Goal: Task Accomplishment & Management: Use online tool/utility

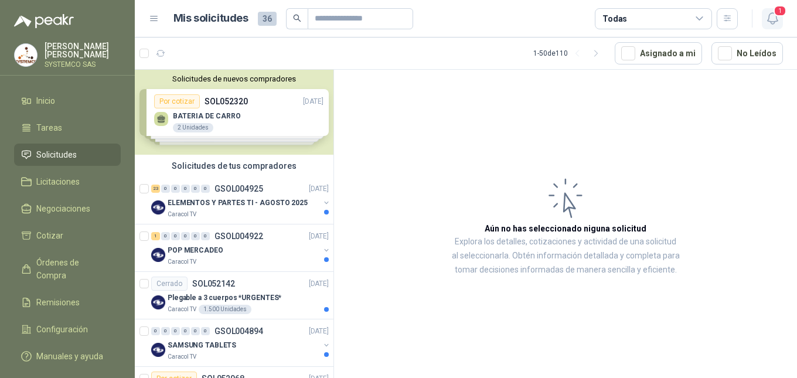
click at [771, 16] on icon "button" at bounding box center [772, 18] width 15 height 15
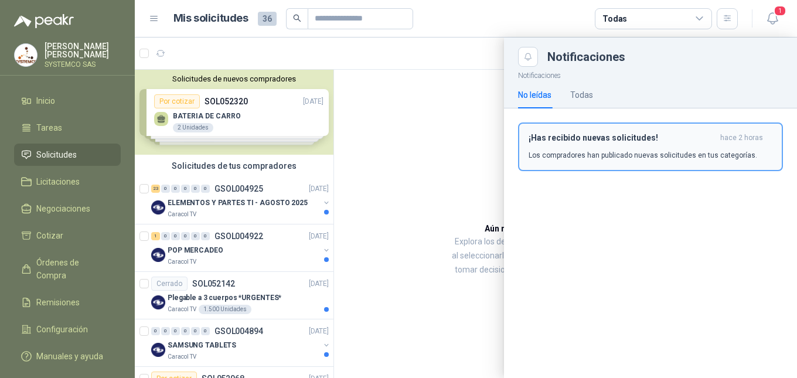
click at [586, 142] on h3 "¡Has recibido nuevas solicitudes!" at bounding box center [621, 138] width 187 height 10
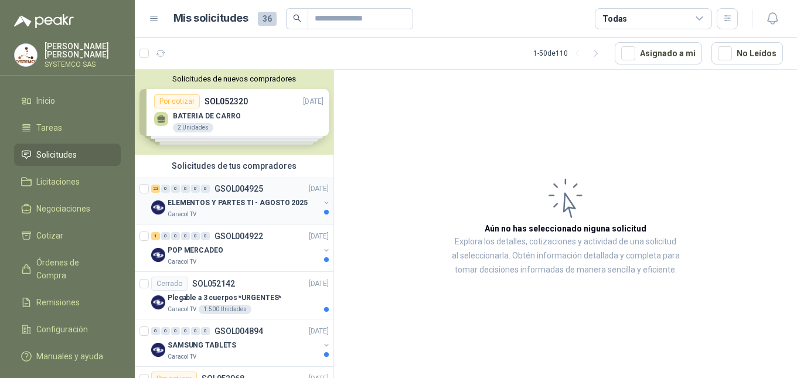
click at [260, 185] on p "GSOL004925" at bounding box center [238, 189] width 49 height 8
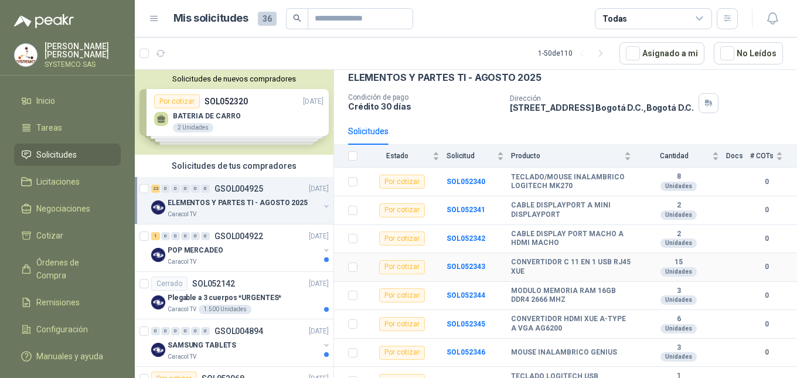
scroll to position [117, 0]
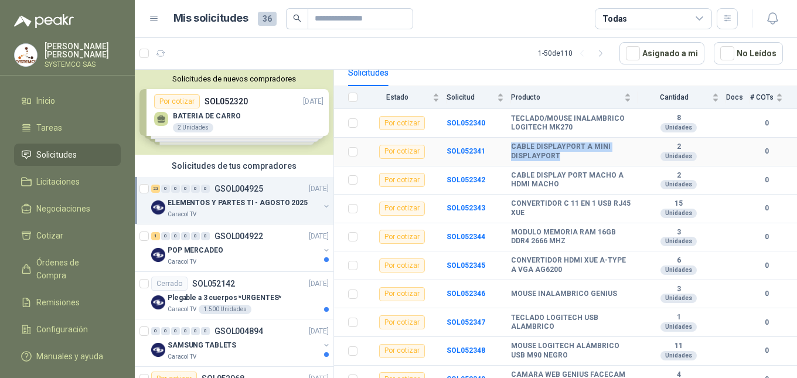
drag, startPoint x: 557, startPoint y: 159, endPoint x: 510, endPoint y: 150, distance: 47.1
click at [510, 150] on tr "Por cotizar SOL052341 CABLE DISPLAYPORT A MINI DISPLAYPORT 2 Unidades 0" at bounding box center [565, 152] width 463 height 29
copy tr "CABLE DISPLAYPORT A MINI DISPLAYPORT"
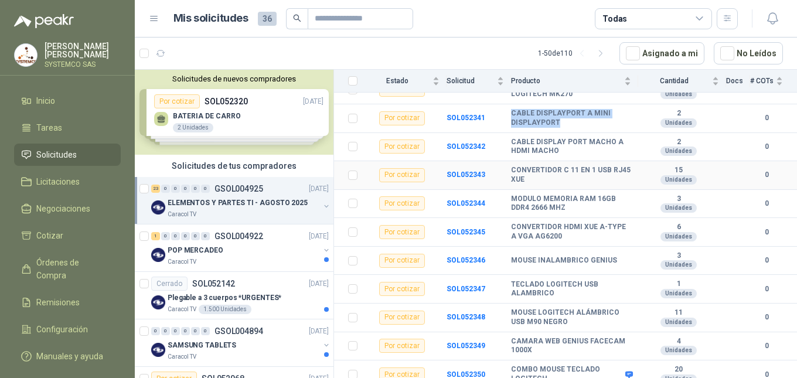
scroll to position [176, 0]
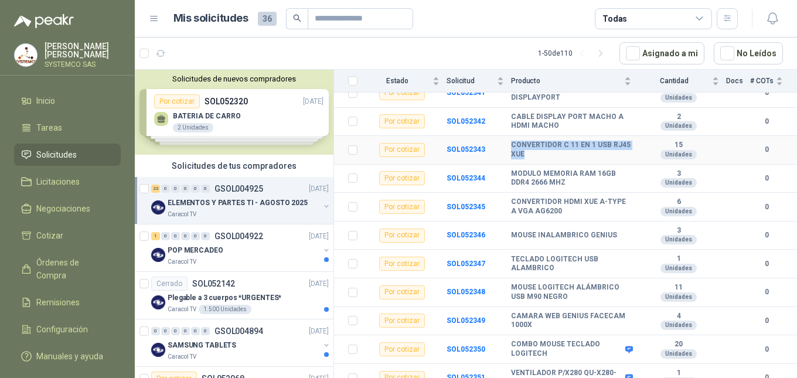
drag, startPoint x: 547, startPoint y: 158, endPoint x: 504, endPoint y: 148, distance: 43.9
click at [504, 148] on tr "Por cotizar SOL052343 CONVERTIDOR C 11 EN 1 USB RJ45 XUE 15 Unidades 0" at bounding box center [565, 150] width 463 height 29
copy tr "CONVERTIDOR C 11 EN 1 USB RJ45 XUE"
click at [584, 214] on b "CONVERTIDOR HDMI XUE A-TYPE A VGA AG6200" at bounding box center [571, 206] width 120 height 18
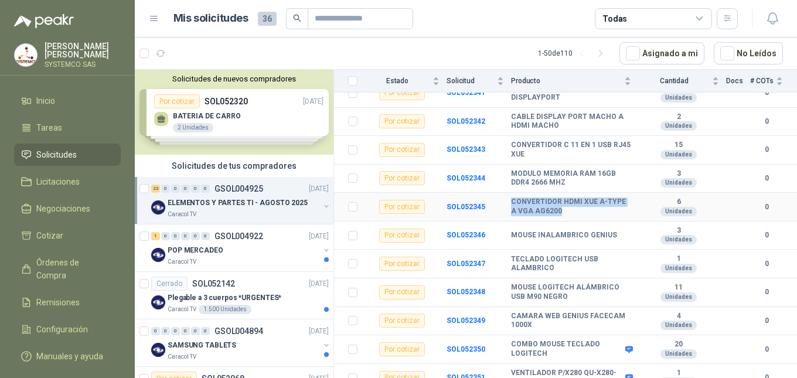
drag, startPoint x: 564, startPoint y: 209, endPoint x: 507, endPoint y: 203, distance: 57.2
click at [507, 203] on tr "Por cotizar SOL052345 CONVERTIDOR HDMI XUE A-TYPE A VGA AG6200 6 Unidades 0" at bounding box center [565, 207] width 463 height 29
copy tr "CONVERTIDOR HDMI XUE A-TYPE A VGA AG6200"
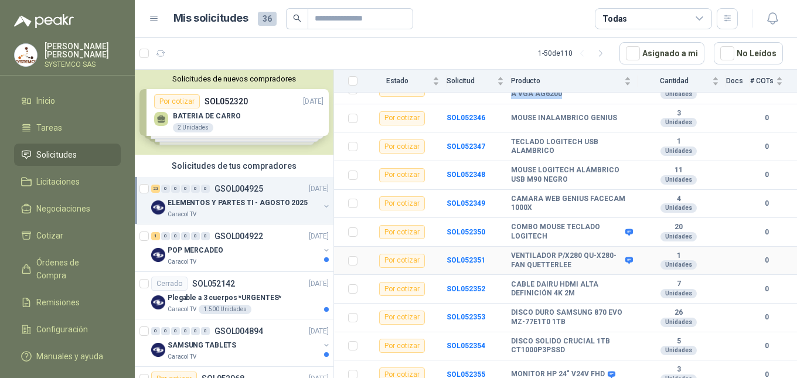
scroll to position [352, 0]
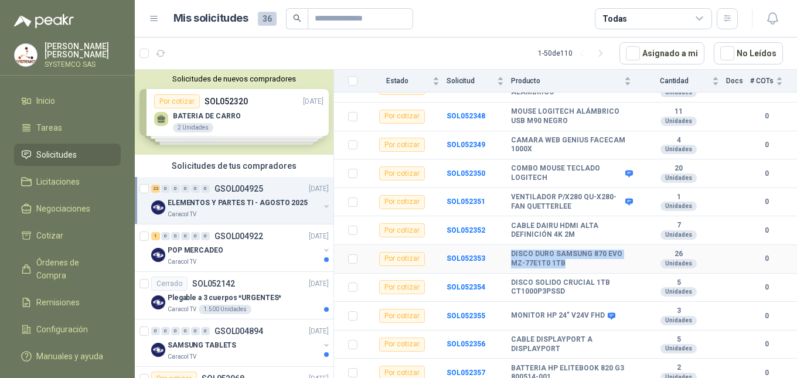
drag, startPoint x: 564, startPoint y: 261, endPoint x: 511, endPoint y: 255, distance: 53.1
click at [511, 255] on b "DISCO DURO SAMSUNG 870 EVO MZ-77E1T0 1TB" at bounding box center [571, 259] width 120 height 18
copy b "DISCO DURO SAMSUNG 870 EVO MZ-77E1T0 1TB"
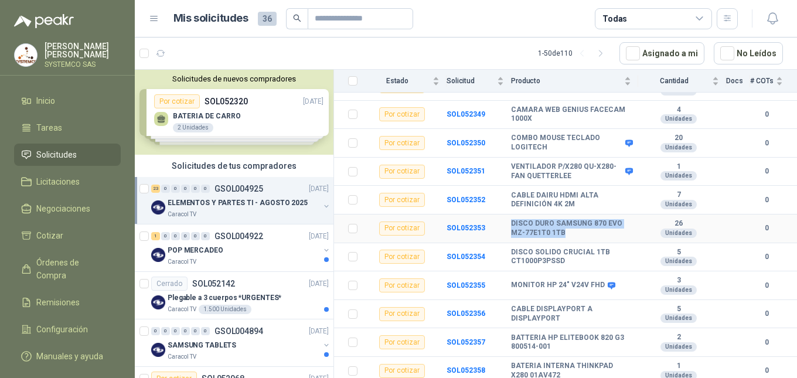
scroll to position [410, 0]
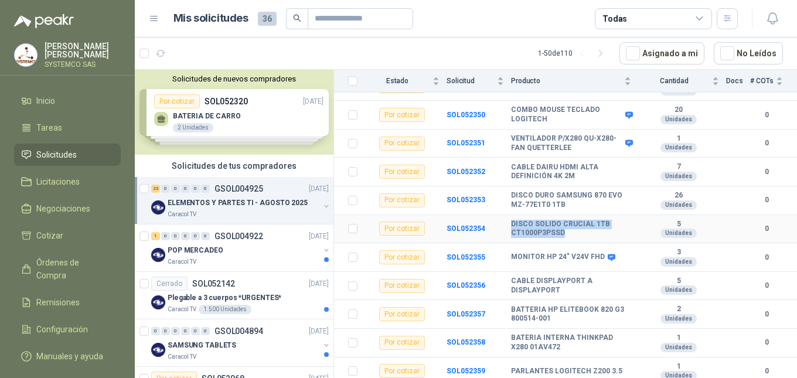
drag, startPoint x: 568, startPoint y: 231, endPoint x: 509, endPoint y: 231, distance: 59.8
click at [509, 231] on tr "Por cotizar SOL052354 DISCO SOLIDO CRUCIAL 1TB CT1000P3PSSD 5 Unidades 0" at bounding box center [565, 229] width 463 height 29
click at [571, 231] on b "DISCO SOLIDO CRUCIAL 1TB CT1000P3PSSD" at bounding box center [571, 229] width 120 height 18
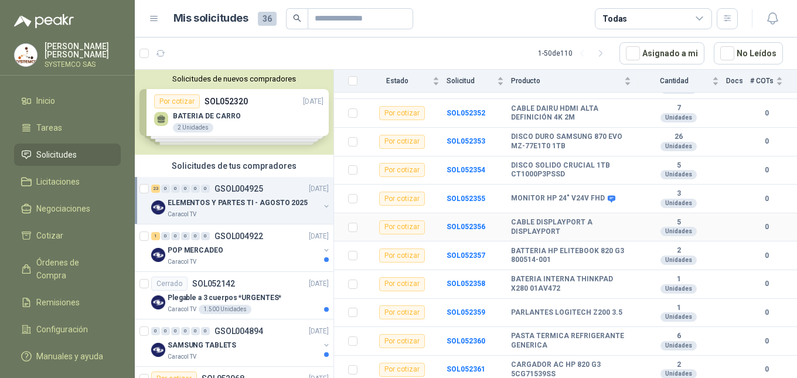
click at [558, 232] on b "CABLE DISPLAYPORT A DISPLAYPORT" at bounding box center [571, 227] width 120 height 18
drag, startPoint x: 558, startPoint y: 232, endPoint x: 512, endPoint y: 228, distance: 46.5
click at [512, 228] on b "CABLE DISPLAYPORT A DISPLAYPORT" at bounding box center [571, 227] width 120 height 18
copy b "CABLE DISPLAYPORT A DISPLAYPORT"
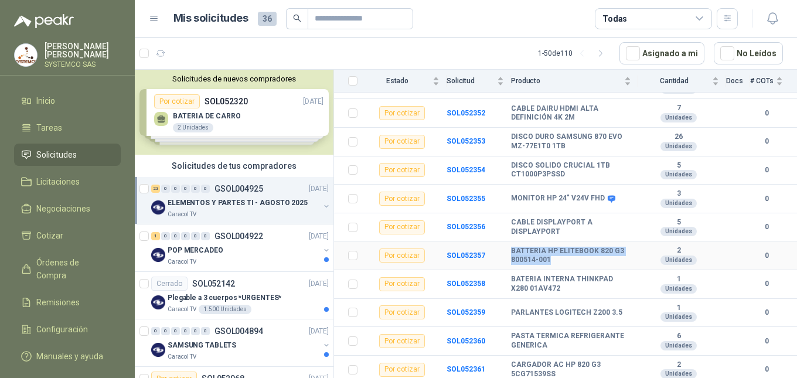
drag, startPoint x: 553, startPoint y: 260, endPoint x: 508, endPoint y: 260, distance: 44.5
click at [508, 260] on tr "Por cotizar SOL052357 BATTERIA HP ELITEBOOK 820 G3 800514-001 2 Unidades 0" at bounding box center [565, 255] width 463 height 29
copy tr "BATTERIA HP ELITEBOOK 820 G3 800514-001"
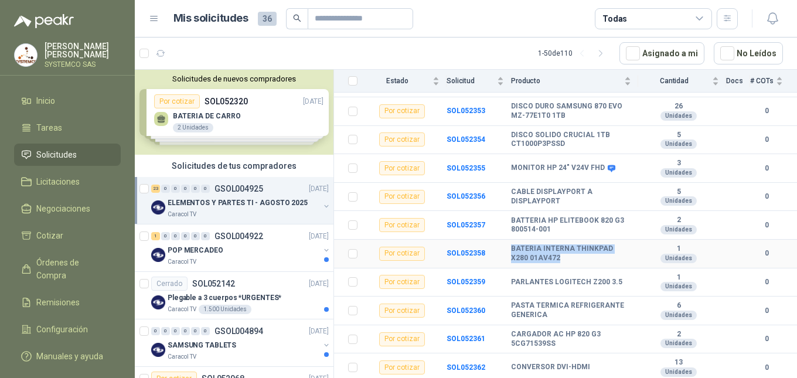
drag, startPoint x: 567, startPoint y: 261, endPoint x: 511, endPoint y: 245, distance: 57.5
click at [511, 245] on b "BATERIA INTERNA THINKPAD X280 01AV472" at bounding box center [571, 253] width 120 height 18
copy b "BATERIA INTERNA THINKPAD X280 01AV472"
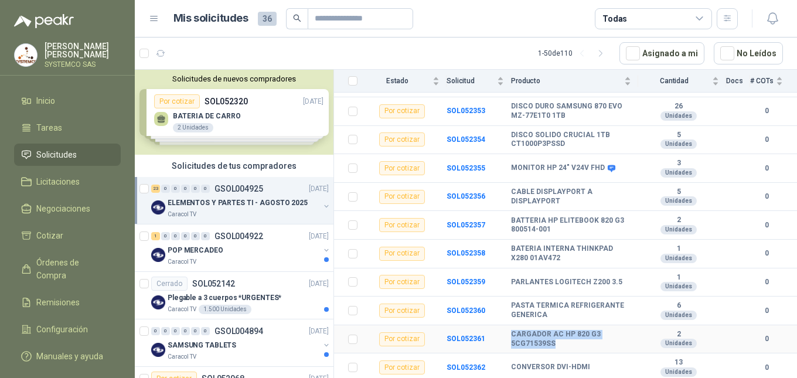
drag, startPoint x: 555, startPoint y: 344, endPoint x: 508, endPoint y: 335, distance: 48.3
click at [508, 335] on tr "Por cotizar SOL052361 CARGADOR AC HP 820 G3 5CG71539SS 2 Unidades 0" at bounding box center [565, 339] width 463 height 29
copy tr "CARGADOR AC HP 820 G3 5CG71539SS"
drag, startPoint x: 594, startPoint y: 365, endPoint x: 500, endPoint y: 366, distance: 93.7
click at [500, 366] on tr "Por cotizar SOL052362 CONVERSOR DVI-HDMI 13 Unidades 0" at bounding box center [565, 367] width 463 height 29
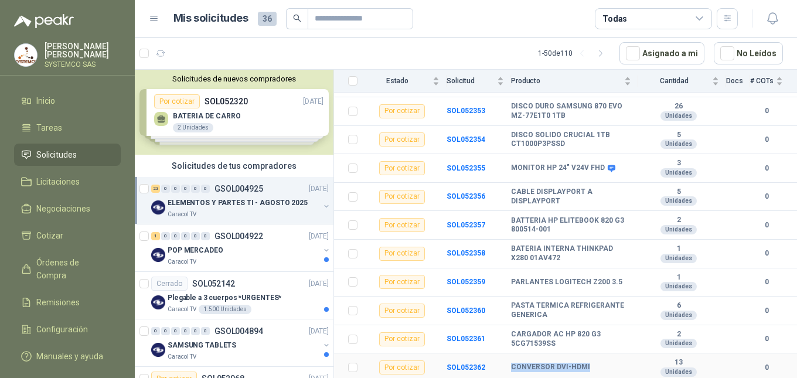
copy tr "CONVERSOR DVI-HDMI"
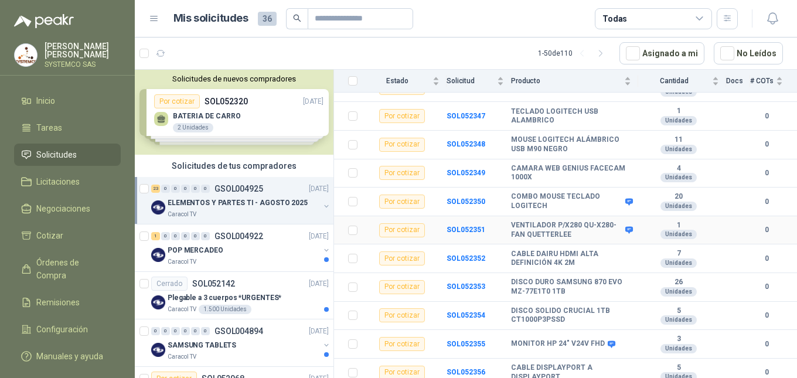
scroll to position [382, 0]
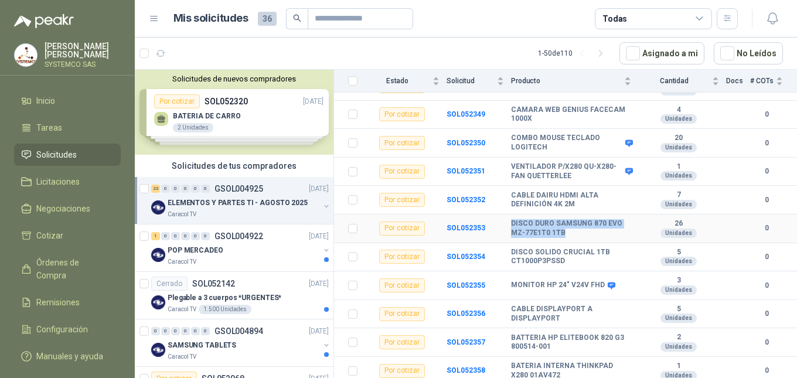
drag, startPoint x: 567, startPoint y: 232, endPoint x: 510, endPoint y: 220, distance: 57.6
click at [510, 220] on tr "Por cotizar SOL052353 DISCO DURO SAMSUNG 870 EVO MZ-77E1T0 1TB 26 Unidades 0" at bounding box center [565, 228] width 463 height 29
copy tr "DISCO DURO SAMSUNG 870 EVO MZ-77E1T0 1TB"
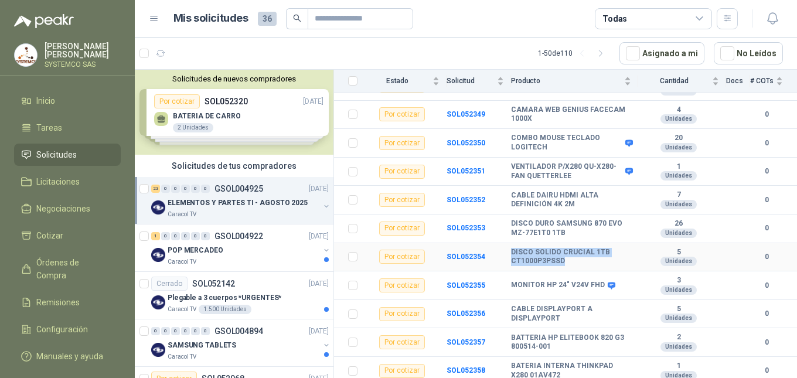
drag, startPoint x: 567, startPoint y: 266, endPoint x: 503, endPoint y: 255, distance: 65.4
click at [503, 255] on tr "Por cotizar SOL052354 DISCO SOLIDO CRUCIAL 1TB CT1000P3PSSD 5 Unidades 0" at bounding box center [565, 257] width 463 height 29
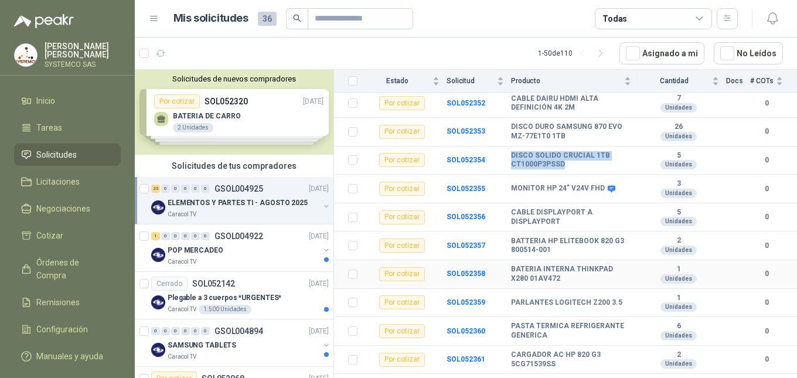
scroll to position [499, 0]
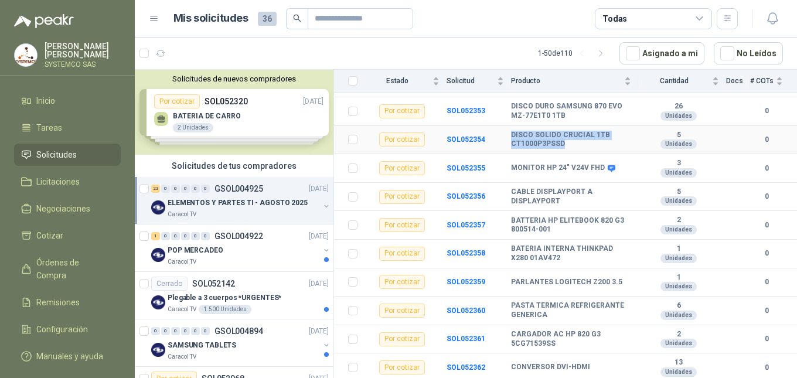
click at [579, 149] on td "DISCO SOLIDO CRUCIAL 1TB CT1000P3PSSD" at bounding box center [574, 140] width 127 height 29
click at [548, 146] on b "DISCO SOLIDO CRUCIAL 1TB CT1000P3PSSD" at bounding box center [571, 140] width 120 height 18
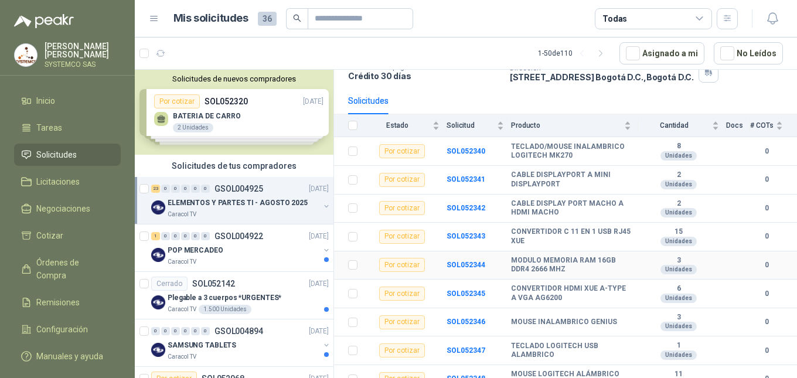
scroll to position [0, 0]
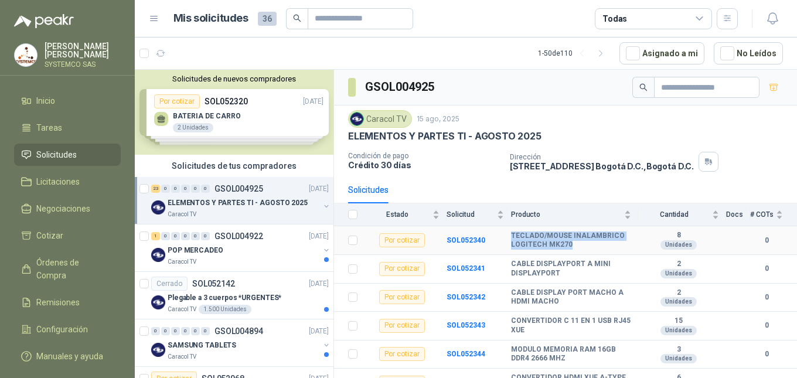
drag, startPoint x: 578, startPoint y: 243, endPoint x: 503, endPoint y: 236, distance: 75.4
click at [503, 236] on tr "Por cotizar SOL052340 TECLADO/MOUSE INALAMBRICO LOGITECH MK270 8 Unidades 0" at bounding box center [565, 240] width 463 height 29
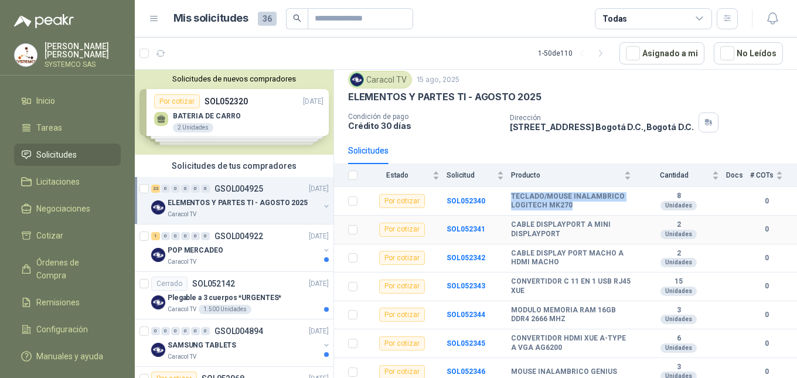
scroll to position [59, 0]
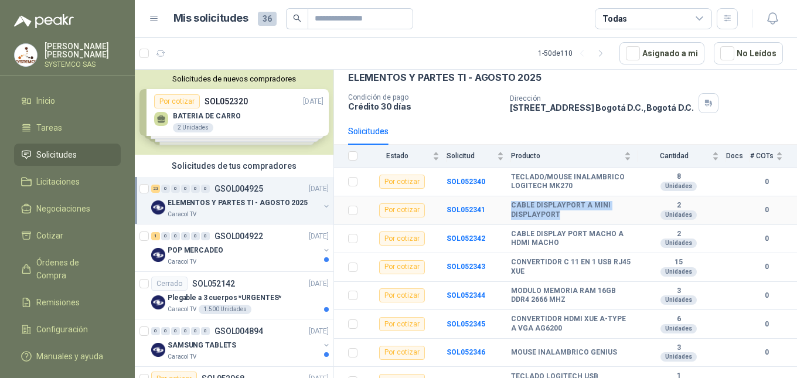
drag, startPoint x: 558, startPoint y: 212, endPoint x: 511, endPoint y: 207, distance: 47.7
click at [511, 207] on b "CABLE DISPLAYPORT A MINI DISPLAYPORT" at bounding box center [571, 210] width 120 height 18
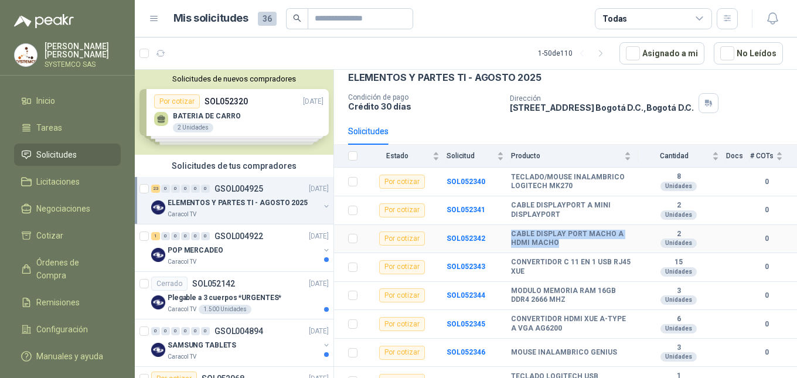
drag, startPoint x: 561, startPoint y: 246, endPoint x: 500, endPoint y: 233, distance: 62.9
click at [500, 233] on tr "Por cotizar SOL052342 CABLE DISPLAY PORT MACHO A HDMI MACHO 2 Unidades 0" at bounding box center [565, 239] width 463 height 29
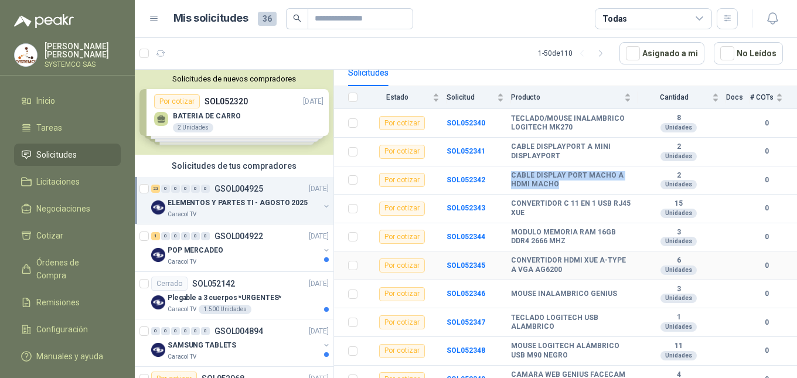
scroll to position [176, 0]
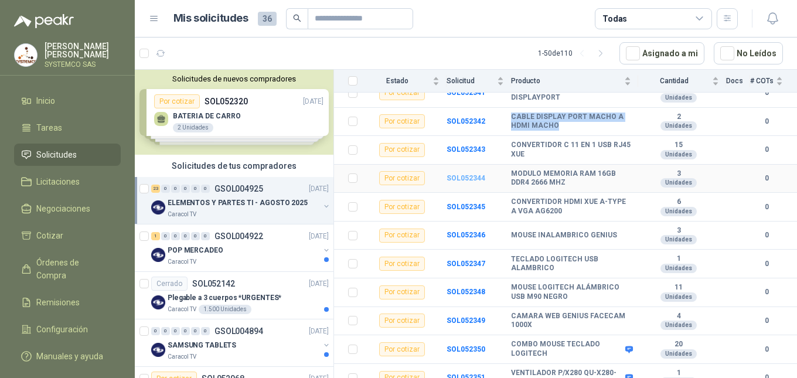
click at [473, 180] on b "SOL052344" at bounding box center [465, 178] width 39 height 8
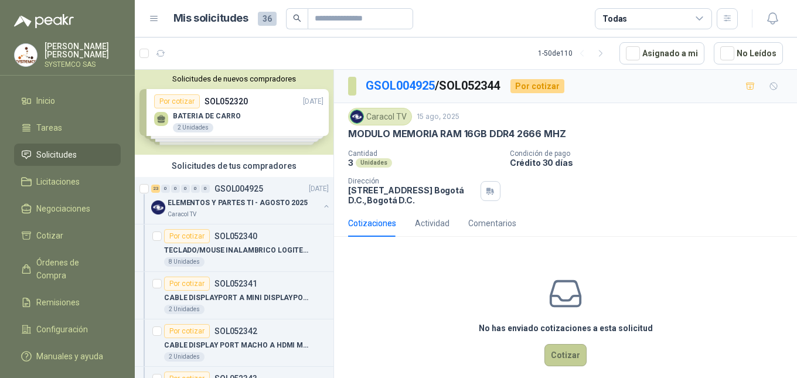
click at [554, 352] on button "Cotizar" at bounding box center [565, 355] width 42 height 22
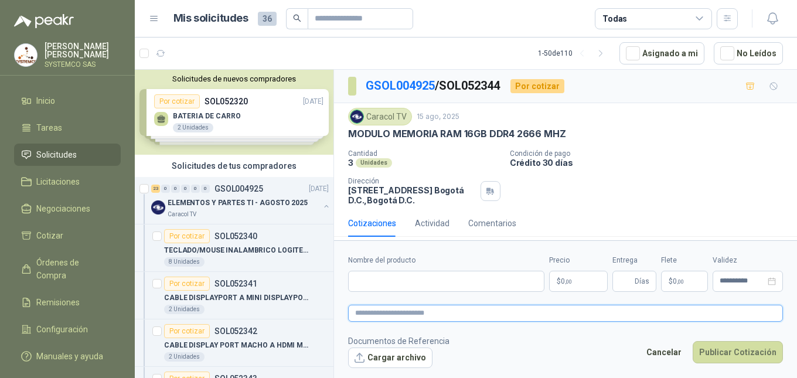
click at [465, 314] on textarea at bounding box center [565, 313] width 435 height 17
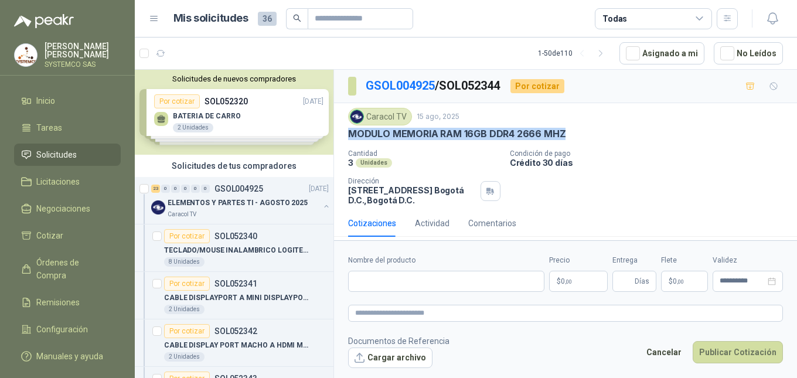
drag, startPoint x: 349, startPoint y: 131, endPoint x: 588, endPoint y: 135, distance: 239.1
click at [588, 135] on div "MODULO MEMORIA RAM 16GB DDR4 2666 MHZ" at bounding box center [565, 134] width 435 height 12
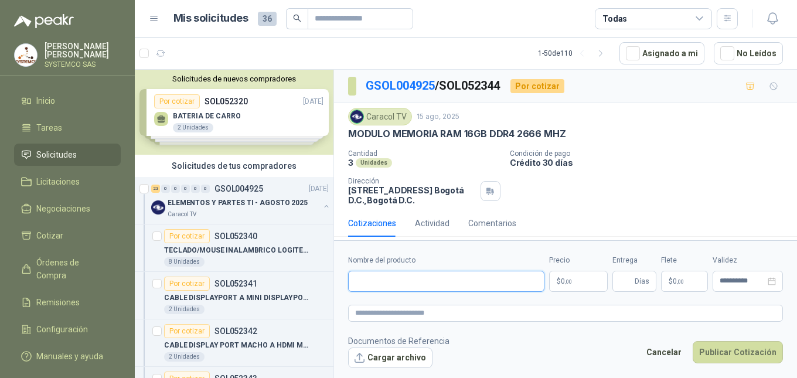
paste input "**********"
type input "**********"
click at [434, 319] on textarea at bounding box center [565, 313] width 435 height 17
type textarea "*"
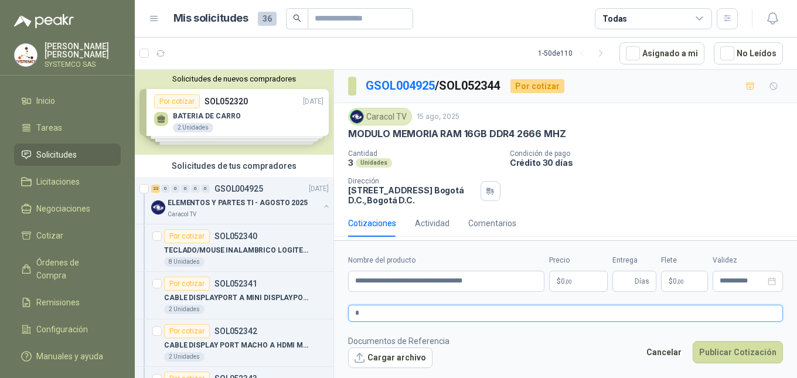
type textarea "**"
type textarea "***"
type textarea "****"
type textarea "*****"
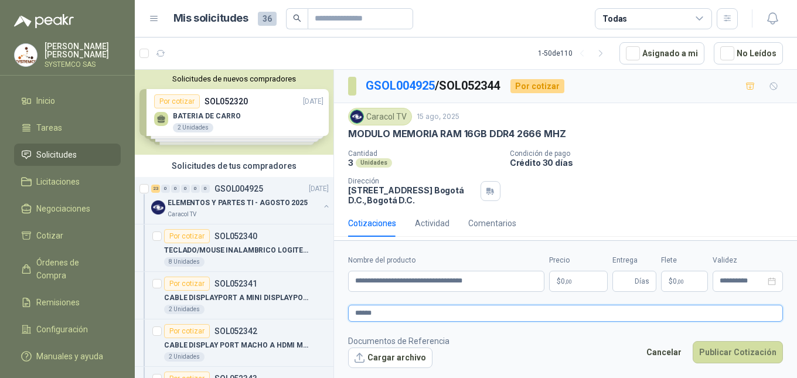
type textarea "*******"
type textarea "********"
type textarea "*********"
type textarea "**********"
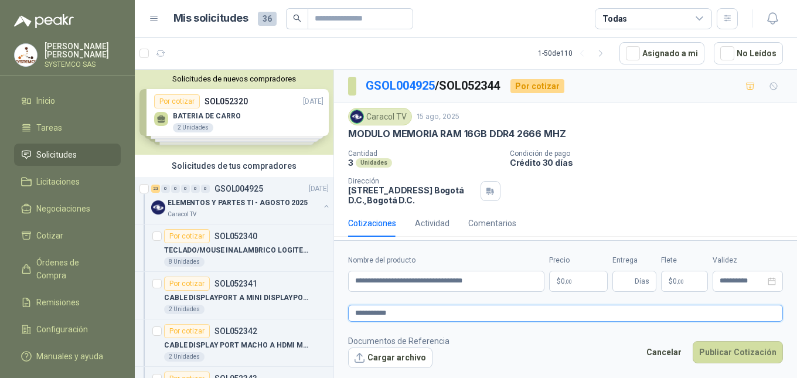
type textarea "**********"
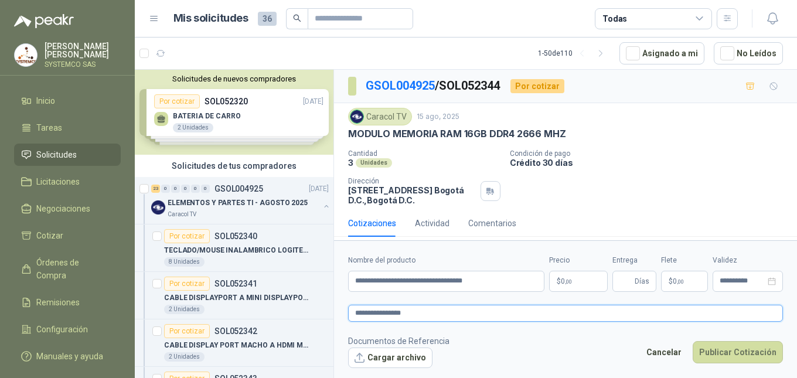
type textarea "**********"
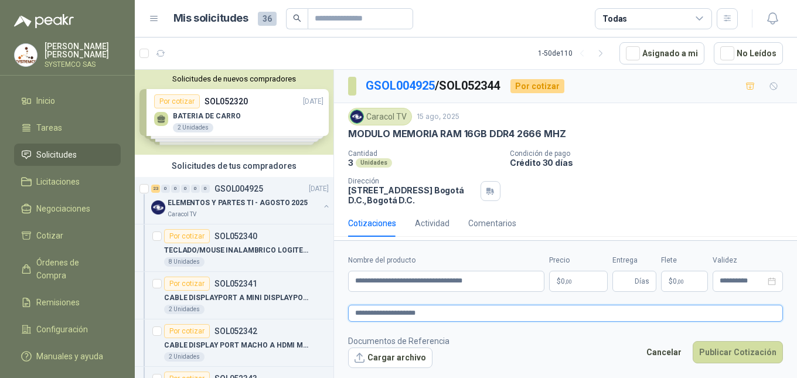
type textarea "**********"
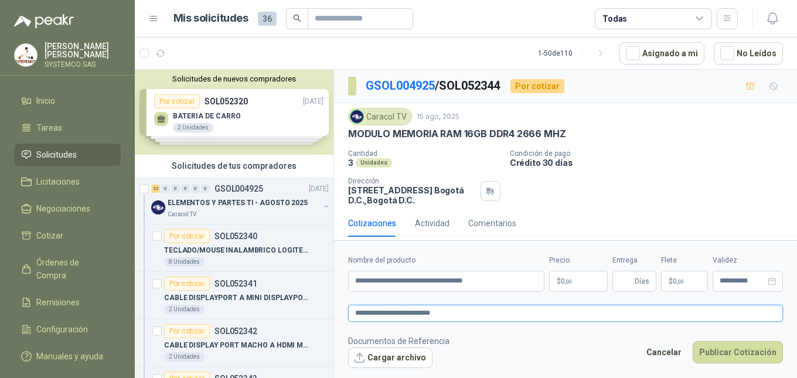
type textarea "**********"
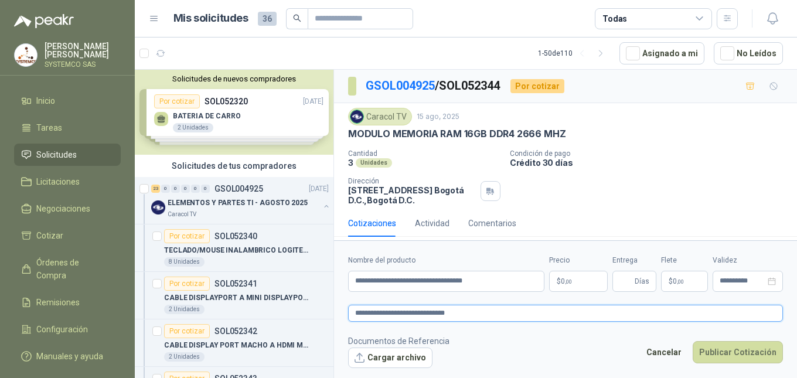
type textarea "**********"
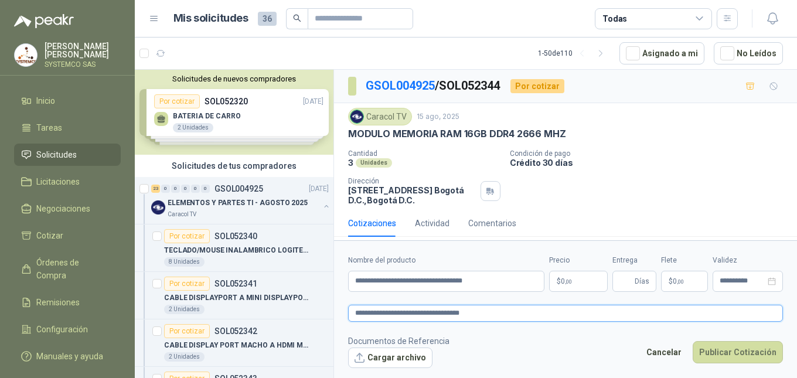
type textarea "**********"
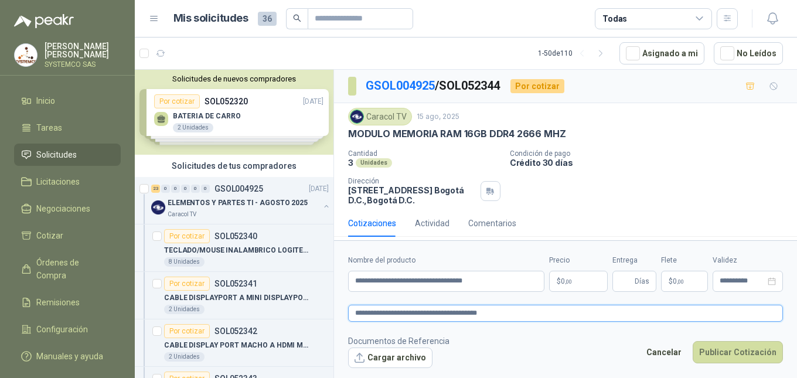
type textarea "**********"
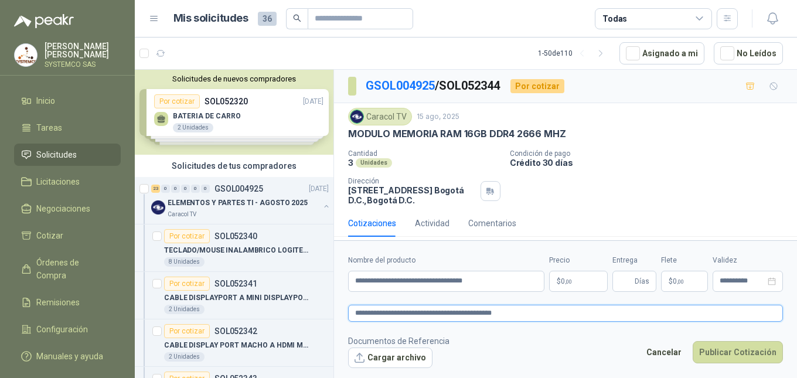
type textarea "**********"
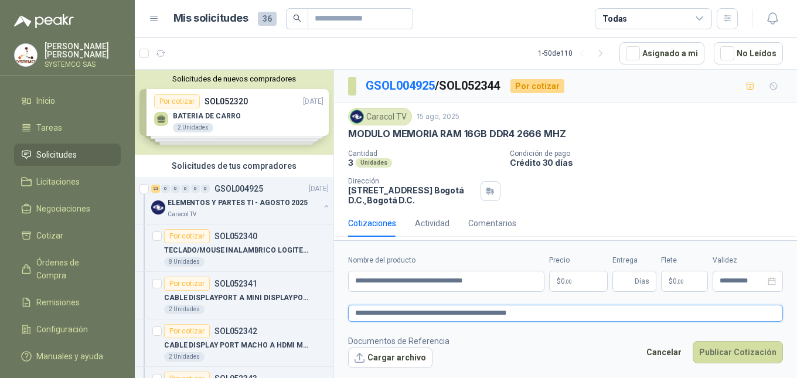
type textarea "**********"
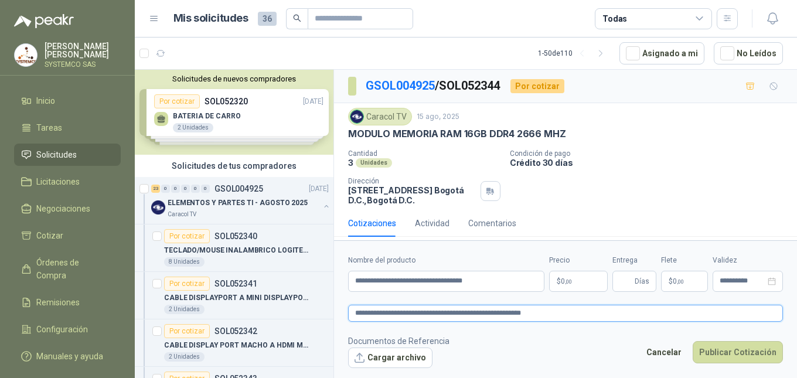
type textarea "**********"
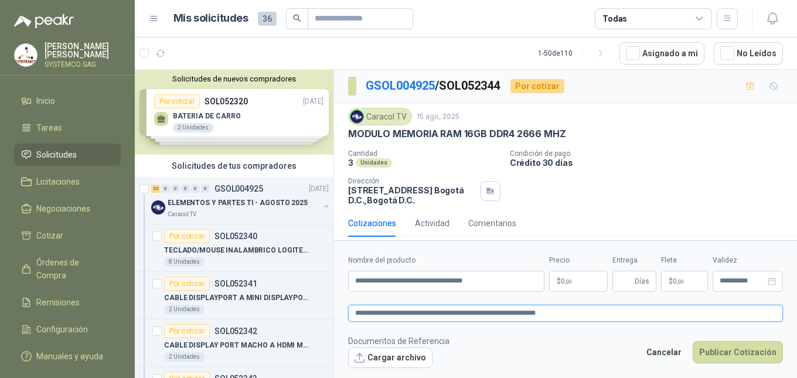
type textarea "**********"
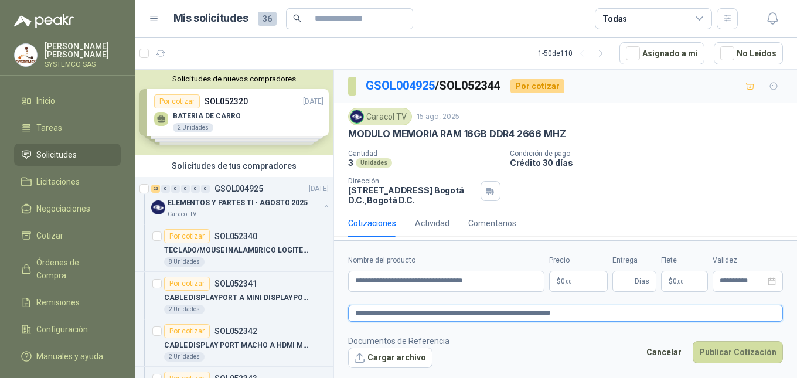
type textarea "**********"
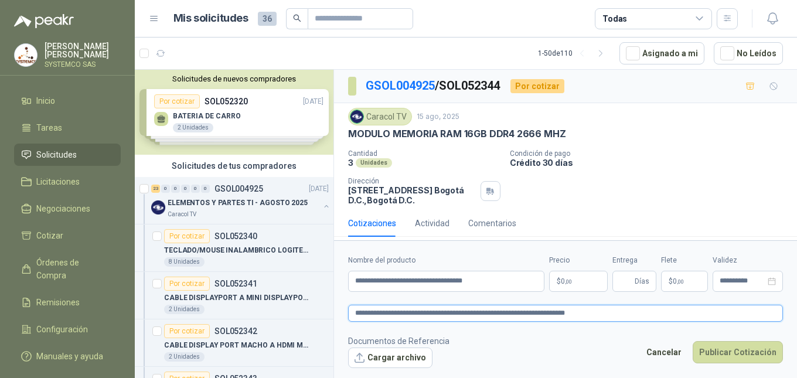
type textarea "**********"
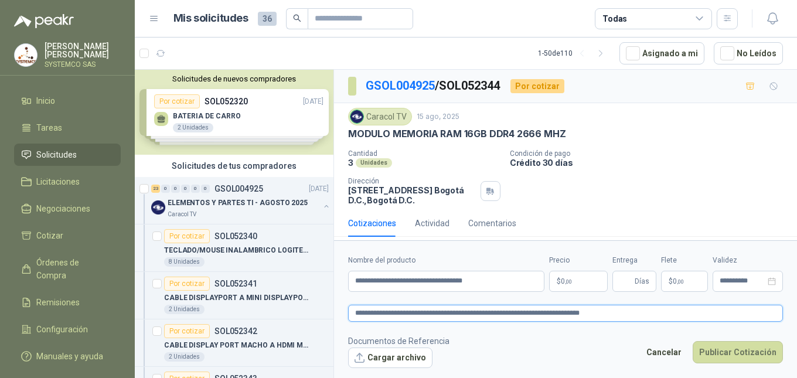
type textarea "**********"
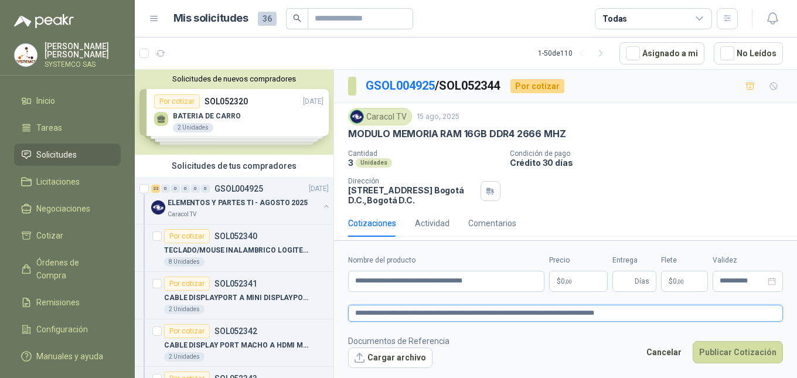
type textarea "**********"
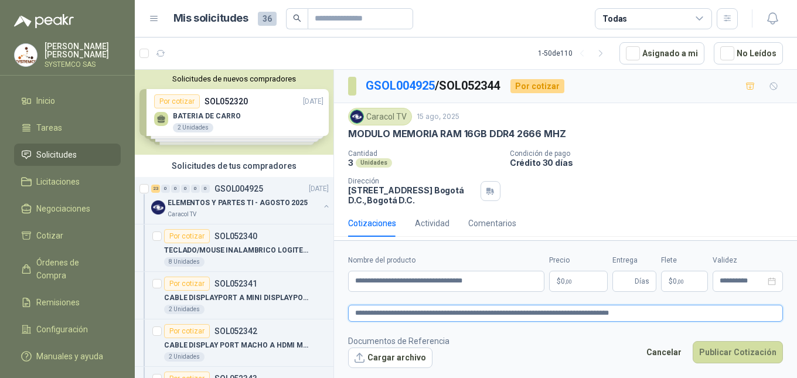
type textarea "**********"
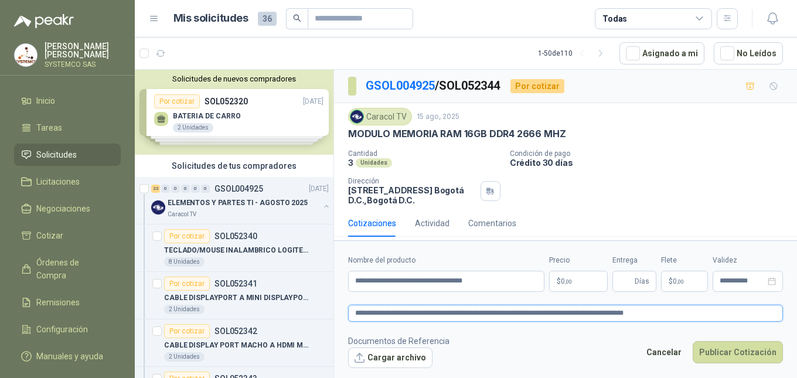
type textarea "**********"
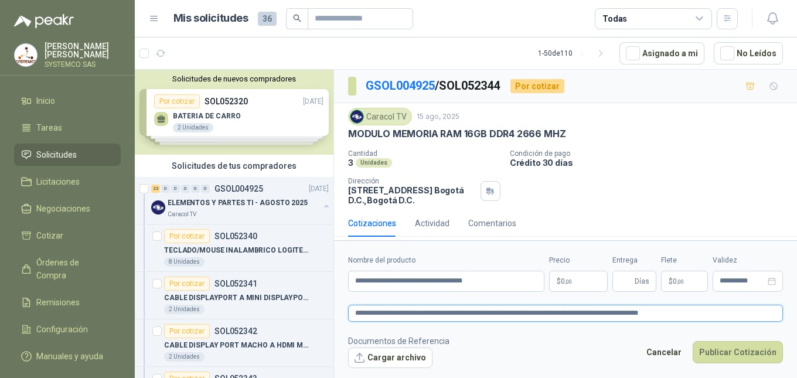
type textarea "**********"
click at [582, 280] on p "$ 0 ,00" at bounding box center [578, 281] width 59 height 21
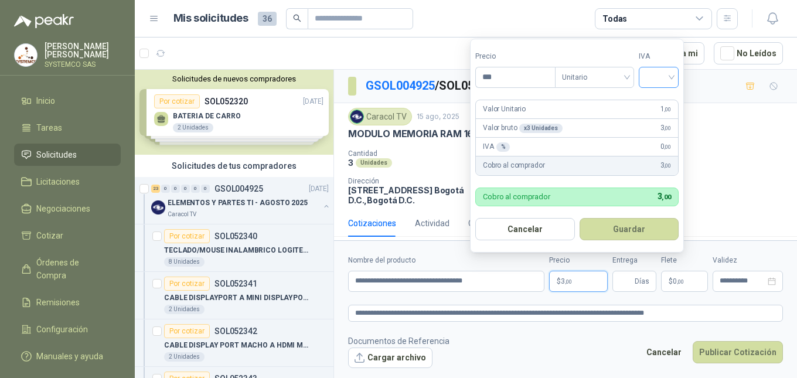
type input "***"
click at [648, 77] on input "search" at bounding box center [659, 76] width 26 height 18
click at [654, 97] on div "19%" at bounding box center [661, 101] width 22 height 13
click at [652, 237] on button "Guardar" at bounding box center [631, 229] width 101 height 22
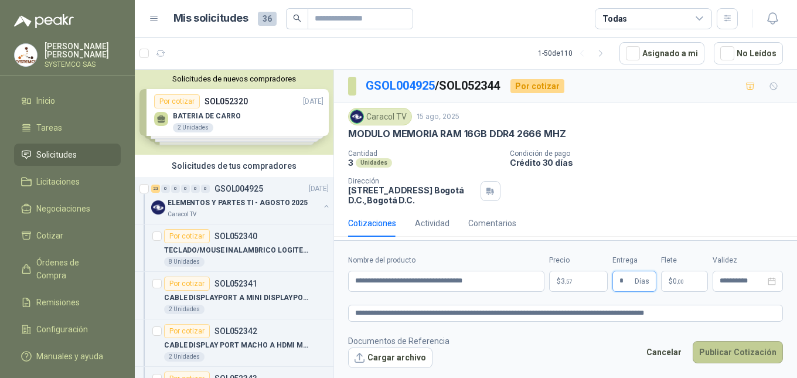
type input "*"
click at [741, 347] on button "Publicar Cotización" at bounding box center [738, 352] width 90 height 22
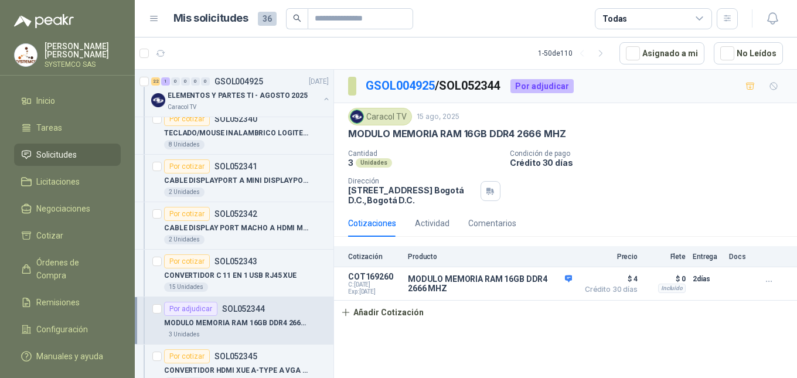
scroll to position [59, 0]
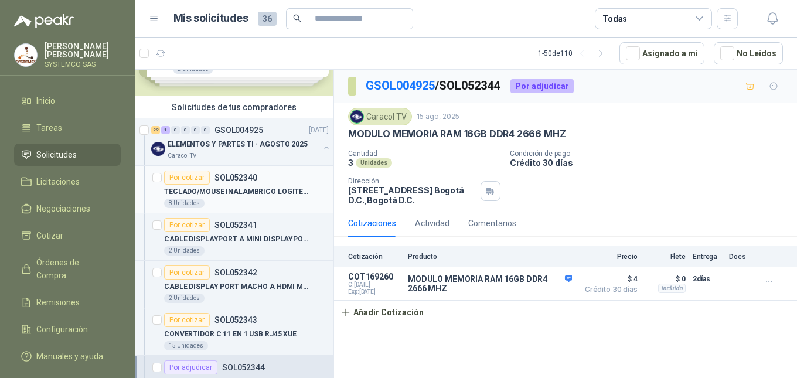
click at [271, 180] on div "Por cotizar SOL052340" at bounding box center [246, 177] width 165 height 14
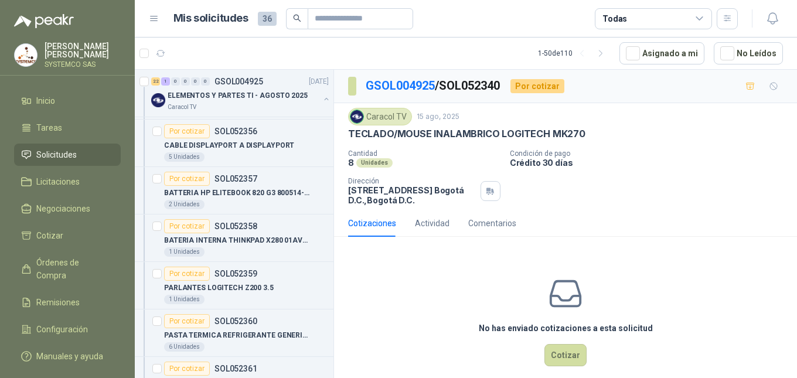
scroll to position [937, 0]
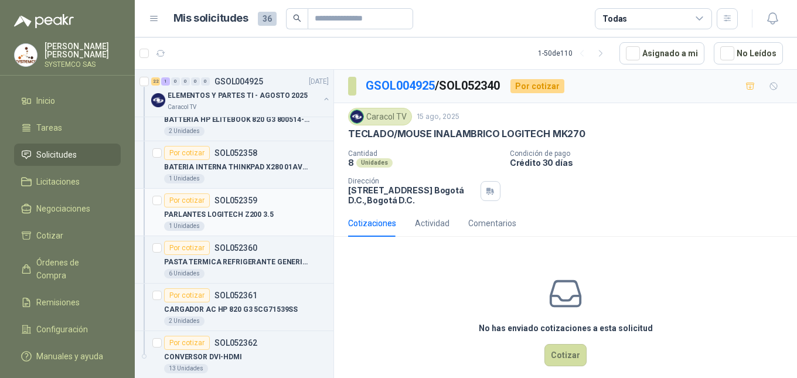
click at [274, 217] on div "PARLANTES LOGITECH Z200 3.5" at bounding box center [246, 214] width 165 height 14
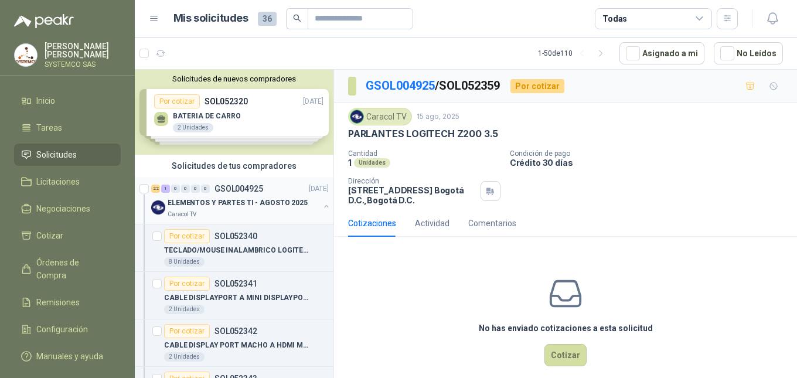
click at [219, 202] on p "ELEMENTOS Y PARTES TI - AGOSTO 2025" at bounding box center [238, 202] width 140 height 11
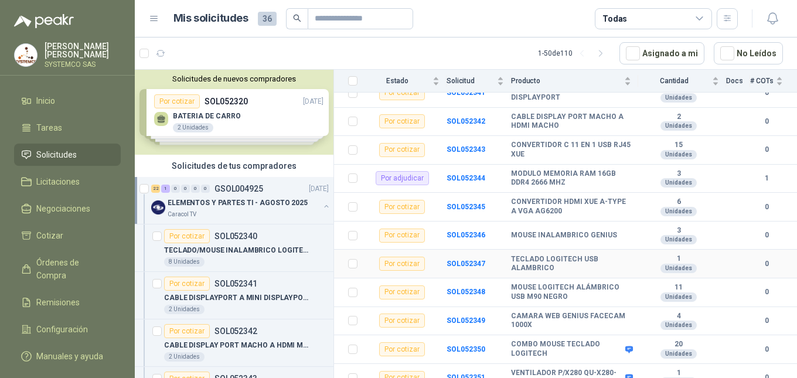
scroll to position [234, 0]
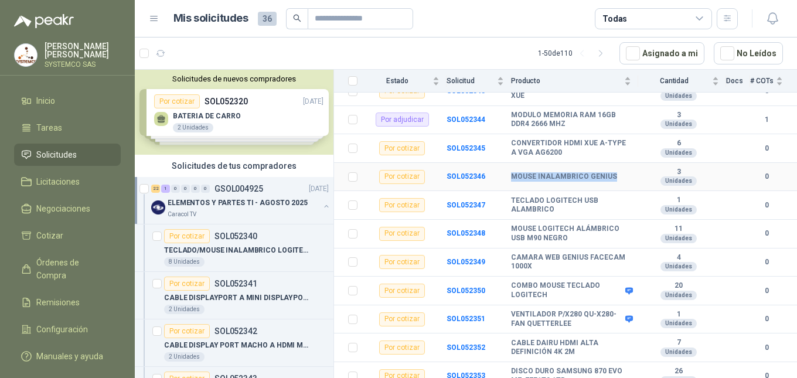
drag, startPoint x: 620, startPoint y: 177, endPoint x: 510, endPoint y: 177, distance: 109.6
click at [510, 177] on tr "Por cotizar SOL052346 MOUSE INALAMBRICO GENIUS 3 Unidades 0" at bounding box center [565, 177] width 463 height 29
click at [514, 205] on b "TECLADO LOGITECH USB ALAMBRICO" at bounding box center [571, 205] width 120 height 18
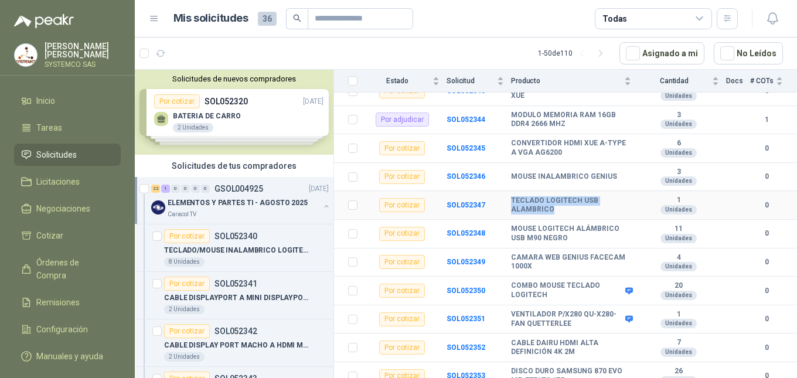
drag, startPoint x: 558, startPoint y: 209, endPoint x: 507, endPoint y: 203, distance: 51.4
click at [507, 203] on tr "Por cotizar SOL052347 TECLADO LOGITECH USB ALAMBRICO 1 Unidades 0" at bounding box center [565, 205] width 463 height 29
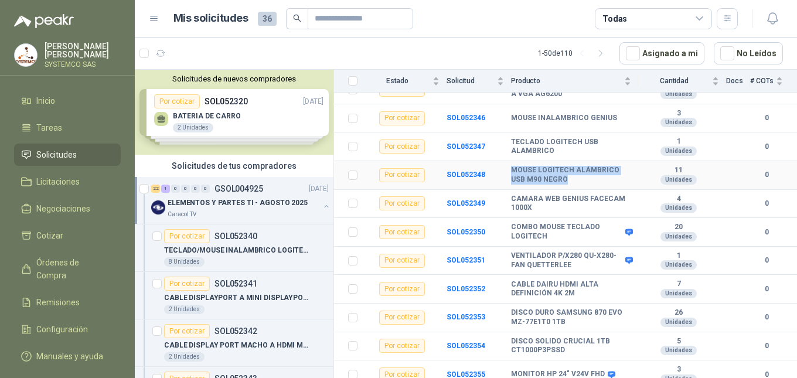
drag, startPoint x: 570, startPoint y: 179, endPoint x: 507, endPoint y: 171, distance: 63.8
click at [507, 171] on tr "Por cotizar SOL052348 MOUSE LOGITECH ALÁMBRICO USB M90 NEGRO 11 Unidades 0" at bounding box center [565, 175] width 463 height 29
click at [548, 237] on b "COMBO MOUSE TECLADO LOGITECH" at bounding box center [566, 232] width 111 height 18
click at [456, 236] on b "SOL052350" at bounding box center [465, 232] width 39 height 8
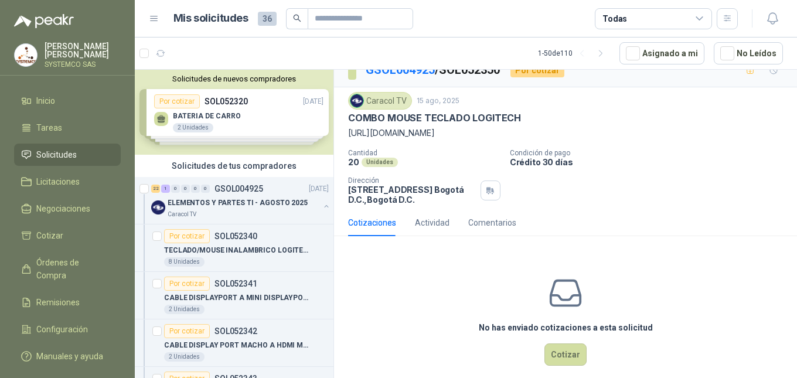
scroll to position [29, 0]
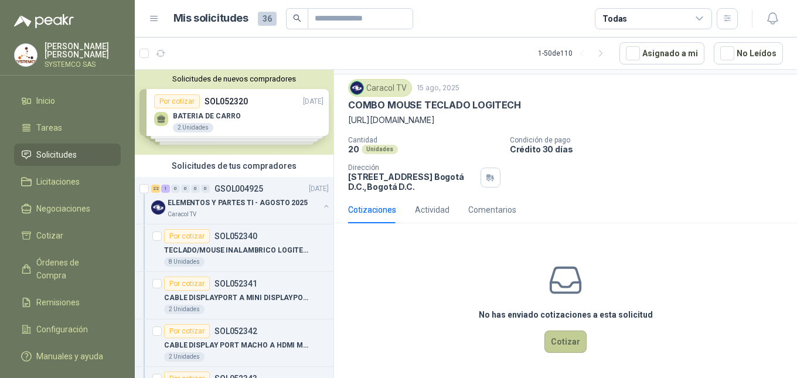
click at [557, 343] on button "Cotizar" at bounding box center [565, 341] width 42 height 22
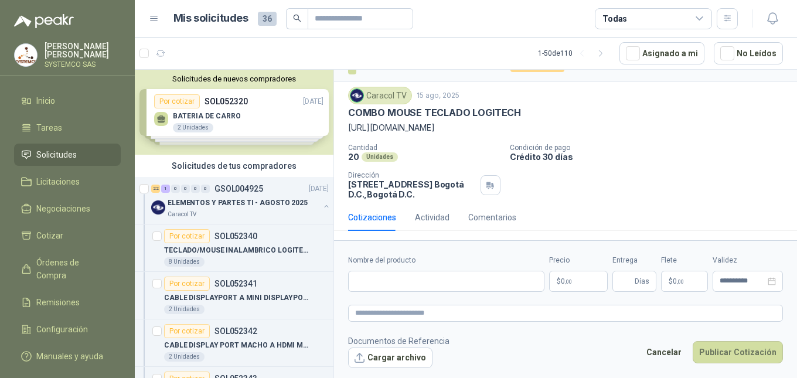
scroll to position [21, 0]
drag, startPoint x: 453, startPoint y: 127, endPoint x: 356, endPoint y: 125, distance: 96.7
click at [339, 126] on div "Caracol TV [DATE] COMBO MOUSE TECLADO LOGITECH [URL][DOMAIN_NAME] Cantidad 20 …" at bounding box center [565, 143] width 463 height 122
click at [210, 210] on div "Caracol TV" at bounding box center [244, 214] width 152 height 9
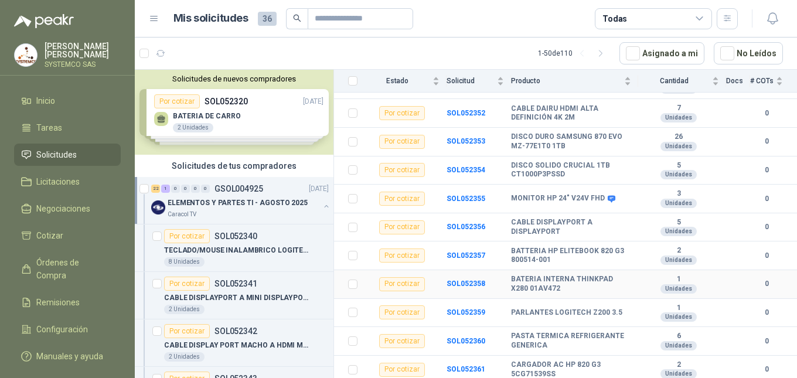
scroll to position [499, 0]
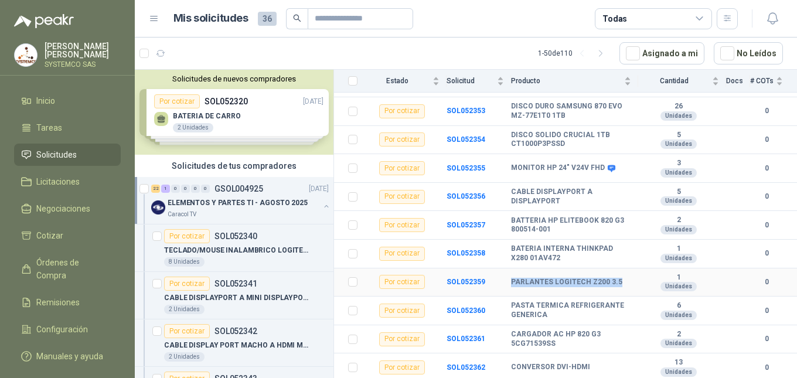
drag, startPoint x: 622, startPoint y: 282, endPoint x: 509, endPoint y: 284, distance: 113.1
click at [509, 284] on tr "Por cotizar SOL052359 PARLANTES LOGITECH Z200 3.5 1 Unidades 0" at bounding box center [565, 282] width 463 height 29
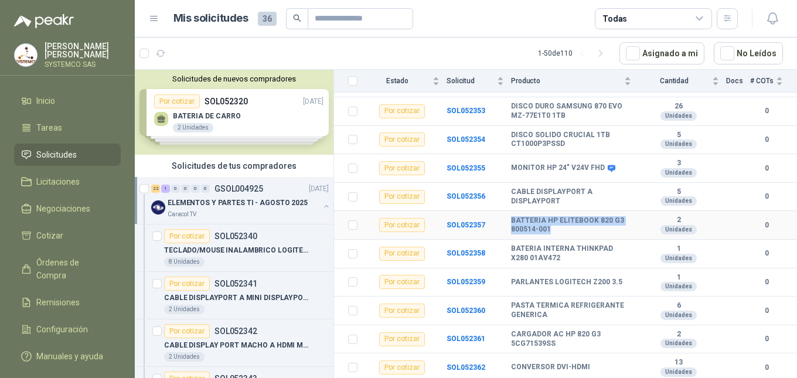
drag, startPoint x: 550, startPoint y: 227, endPoint x: 510, endPoint y: 228, distance: 39.9
click at [510, 228] on tr "Por cotizar SOL052357 BATTERIA HP ELITEBOOK 820 G3 800514-001 2 Unidades 0" at bounding box center [565, 225] width 463 height 29
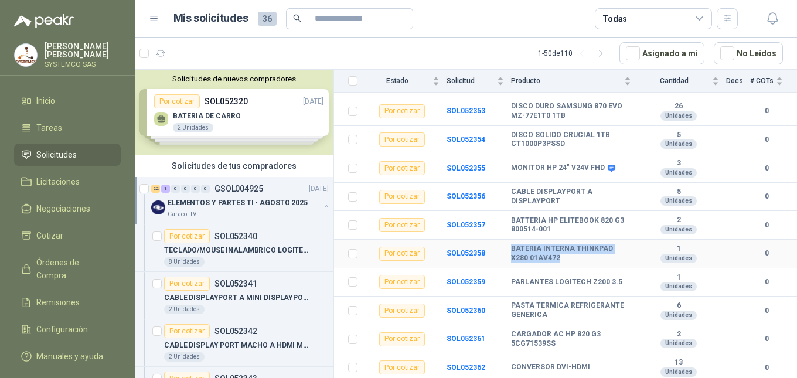
drag, startPoint x: 567, startPoint y: 259, endPoint x: 506, endPoint y: 252, distance: 60.8
click at [506, 252] on tr "Por cotizar SOL052358 BATERIA INTERNA THINKPAD X280 01AV472 1 Unidades 0" at bounding box center [565, 254] width 463 height 29
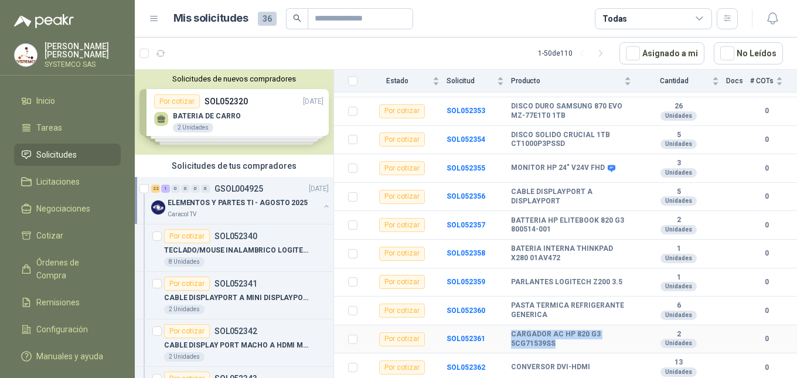
drag, startPoint x: 554, startPoint y: 343, endPoint x: 499, endPoint y: 340, distance: 55.2
click at [499, 340] on tr "Por cotizar SOL052361 CARGADOR AC HP 820 G3 5CG71539SS 2 Unidades 0" at bounding box center [565, 339] width 463 height 29
click at [602, 289] on td "PARLANTES LOGITECH Z200 3.5" at bounding box center [574, 282] width 127 height 29
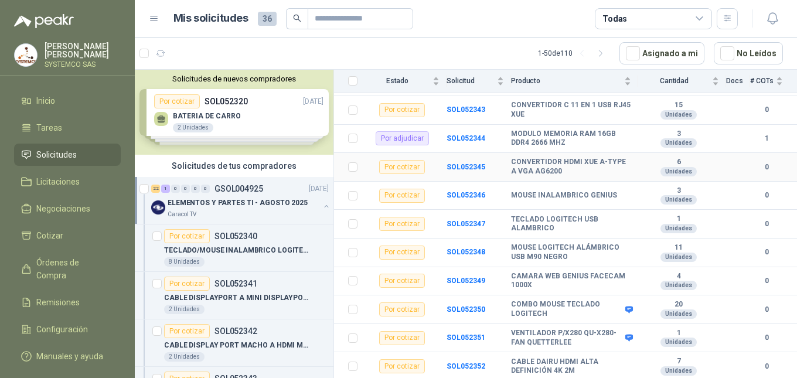
scroll to position [234, 0]
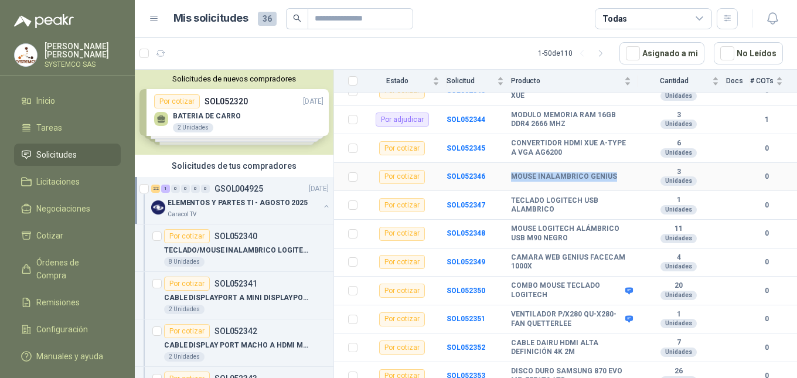
drag, startPoint x: 609, startPoint y: 175, endPoint x: 525, endPoint y: 177, distance: 84.4
click at [502, 180] on tr "Por cotizar SOL052346 MOUSE INALAMBRICO GENIUS 3 Unidades 0" at bounding box center [565, 177] width 463 height 29
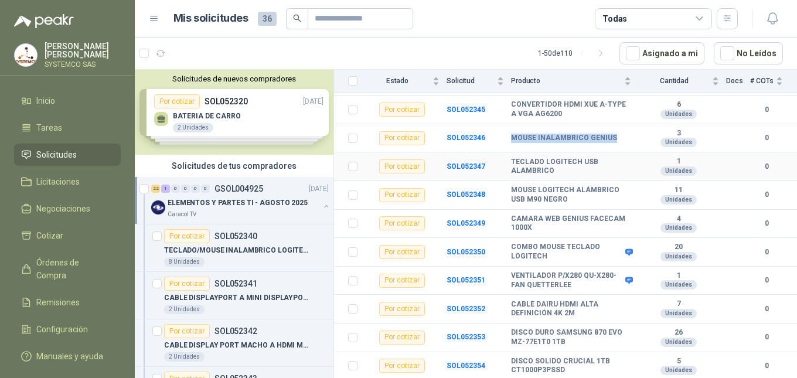
scroll to position [293, 0]
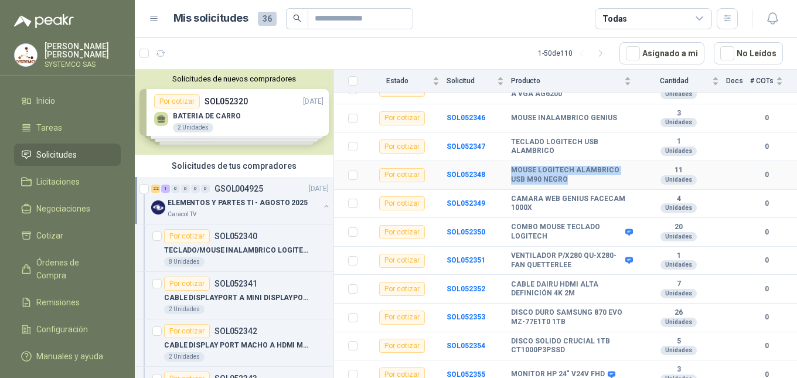
drag, startPoint x: 565, startPoint y: 179, endPoint x: 512, endPoint y: 171, distance: 53.9
click at [512, 171] on b "MOUSE LOGITECH ALÁMBRICO USB M90 NEGRO" at bounding box center [571, 175] width 120 height 18
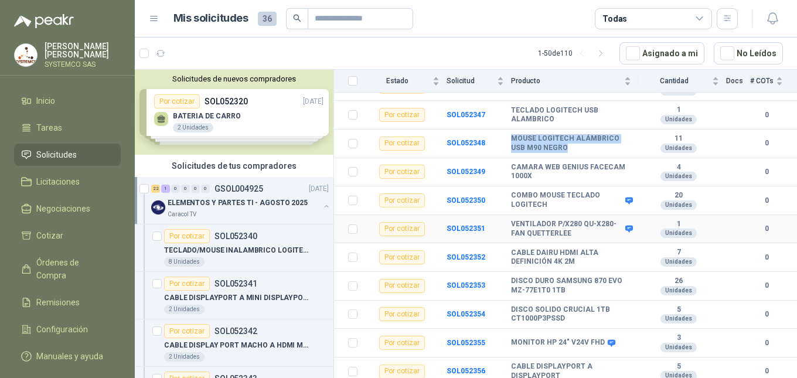
scroll to position [352, 0]
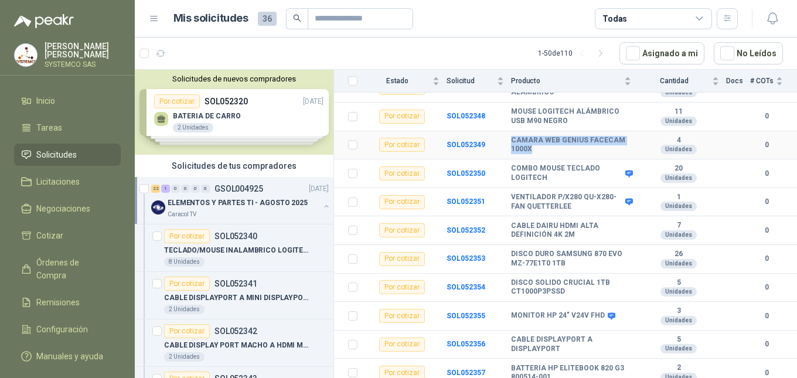
drag, startPoint x: 534, startPoint y: 149, endPoint x: 499, endPoint y: 148, distance: 35.2
click at [499, 148] on tr "Por cotizar SOL052349 CAMARA WEB GENIUS FACECAM 1000X 4 Unidades 0" at bounding box center [565, 145] width 463 height 29
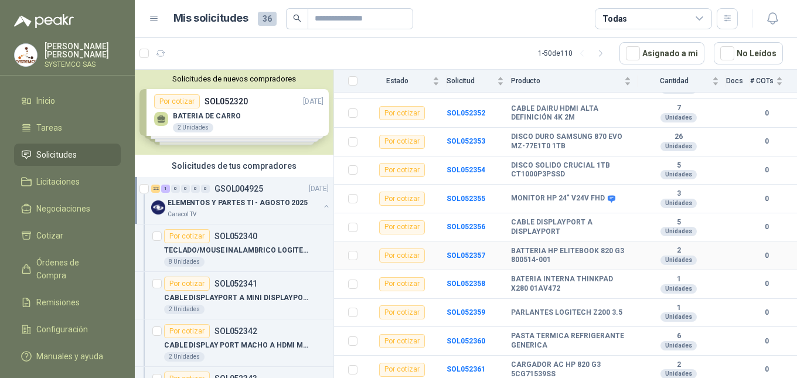
scroll to position [499, 0]
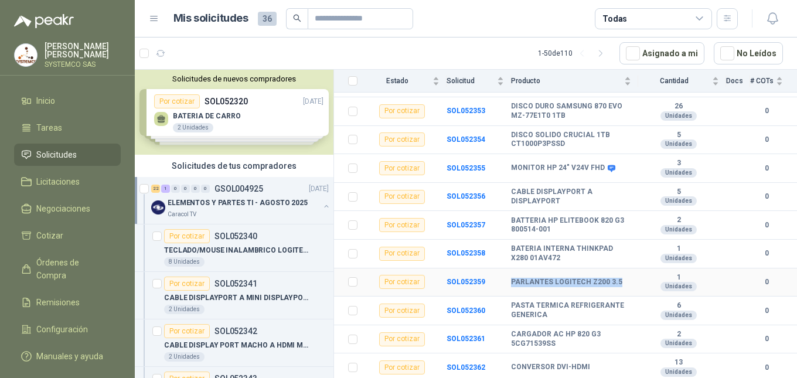
drag, startPoint x: 615, startPoint y: 281, endPoint x: 507, endPoint y: 284, distance: 107.8
click at [507, 284] on tr "Por cotizar SOL052359 PARLANTES LOGITECH Z200 3.5 1 Unidades 0" at bounding box center [565, 282] width 463 height 29
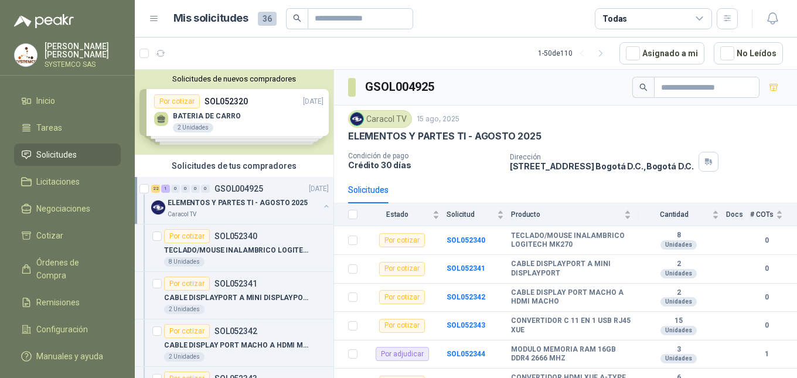
scroll to position [59, 0]
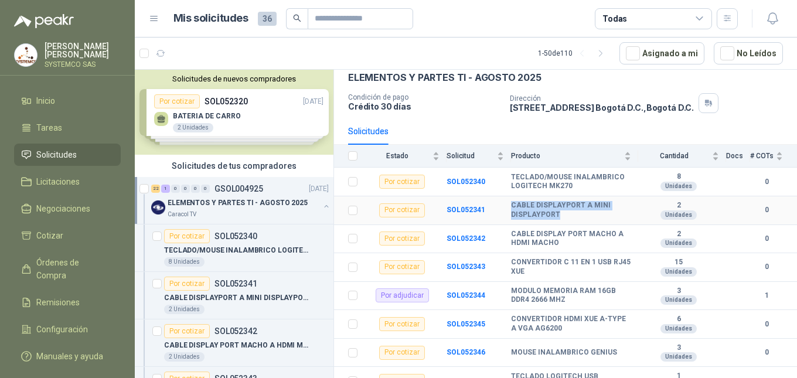
drag, startPoint x: 560, startPoint y: 214, endPoint x: 505, endPoint y: 205, distance: 55.3
click at [505, 205] on tr "Por cotizar SOL052341 CABLE DISPLAYPORT A MINI DISPLAYPORT 2 Unidades 0" at bounding box center [565, 210] width 463 height 29
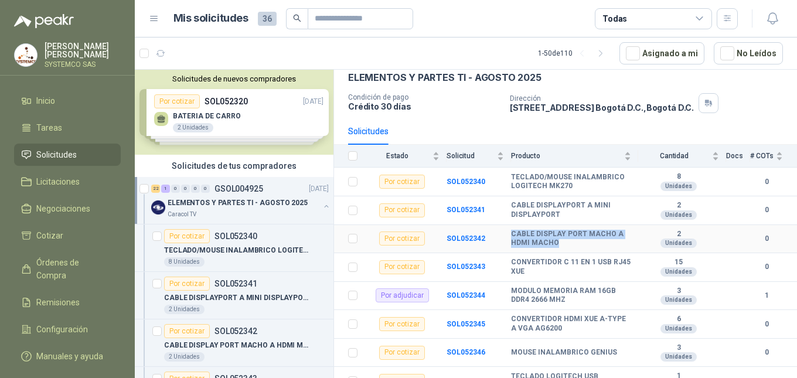
drag, startPoint x: 557, startPoint y: 245, endPoint x: 510, endPoint y: 234, distance: 47.6
click at [510, 234] on tr "Por cotizar SOL052342 CABLE DISPLAY PORT MACHO A HDMI MACHO 2 Unidades 0" at bounding box center [565, 239] width 463 height 29
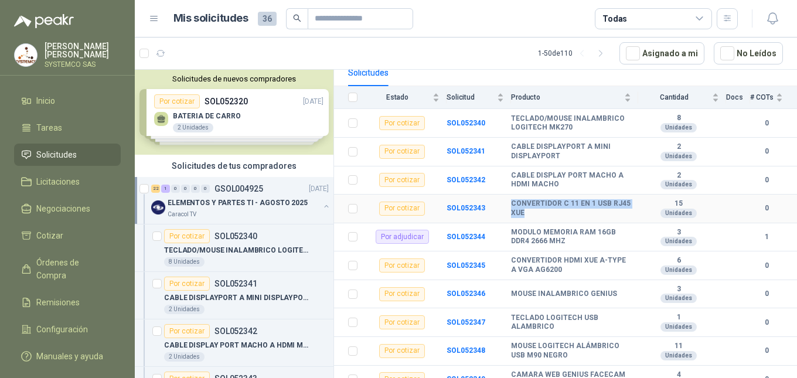
drag, startPoint x: 545, startPoint y: 212, endPoint x: 505, endPoint y: 202, distance: 41.1
click at [505, 202] on tr "Por cotizar SOL052343 CONVERTIDOR C 11 EN 1 USB RJ45 XUE 15 Unidades 0" at bounding box center [565, 209] width 463 height 29
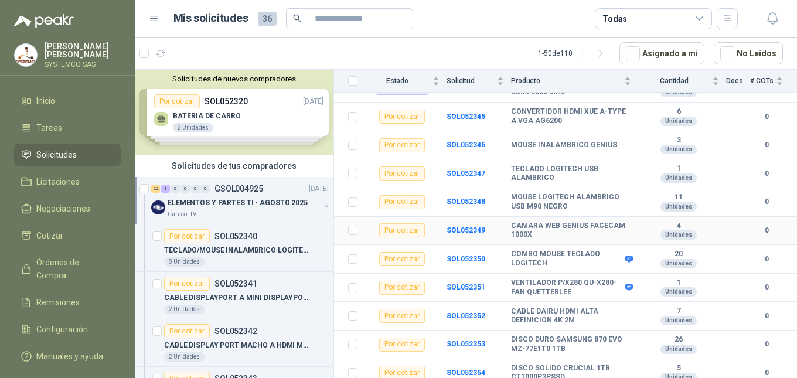
scroll to position [293, 0]
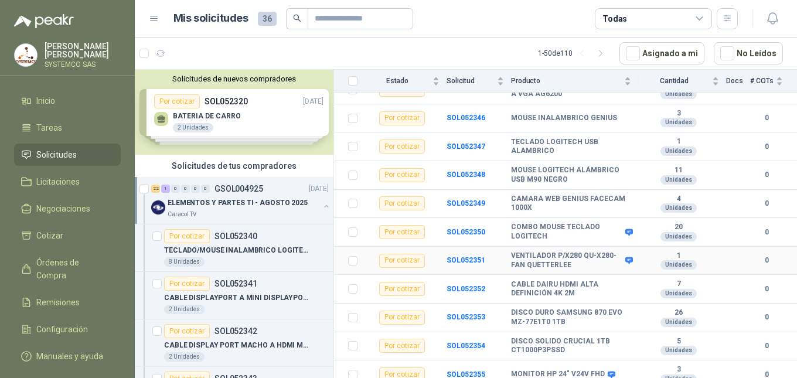
click at [554, 265] on b "VENTILADOR P/X280 QU-X280-FAN QUETTERLEE" at bounding box center [566, 260] width 111 height 18
click at [461, 255] on td "SOL052351" at bounding box center [478, 261] width 64 height 29
click at [461, 258] on b "SOL052351" at bounding box center [465, 260] width 39 height 8
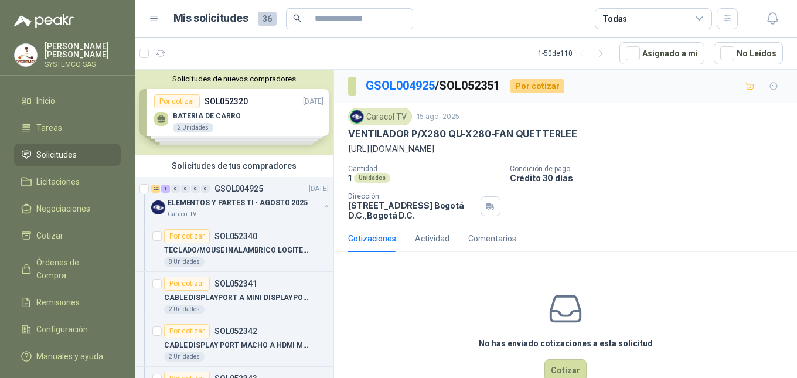
scroll to position [42, 0]
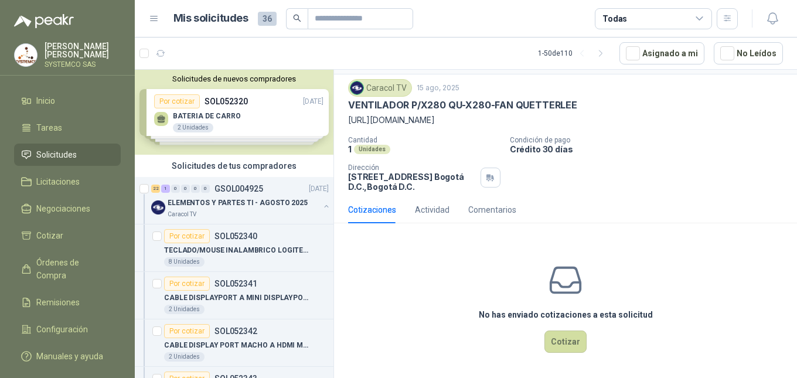
drag, startPoint x: 462, startPoint y: 114, endPoint x: 357, endPoint y: 104, distance: 105.3
click at [354, 114] on p "[URL][DOMAIN_NAME]" at bounding box center [565, 120] width 435 height 13
drag, startPoint x: 387, startPoint y: 115, endPoint x: 443, endPoint y: 332, distance: 224.0
click at [443, 338] on div "No has enviado cotizaciones a esta solicitud Cotizar" at bounding box center [565, 307] width 463 height 149
drag, startPoint x: 459, startPoint y: 117, endPoint x: 346, endPoint y: 105, distance: 113.2
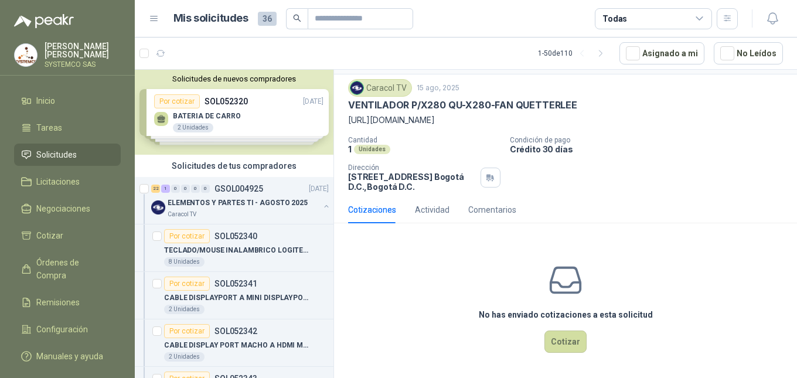
click at [346, 105] on div "Caracol TV [DATE] VENTILADOR P/X280 QU-X280-FAN QUETTERLEE [URL][DOMAIN_NAME] …" at bounding box center [565, 135] width 463 height 122
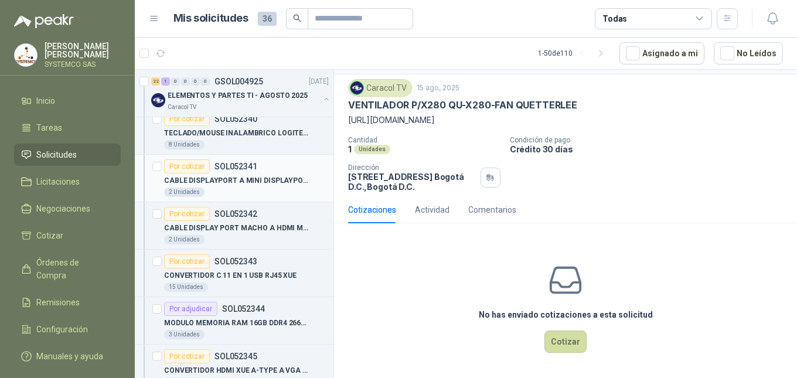
scroll to position [0, 0]
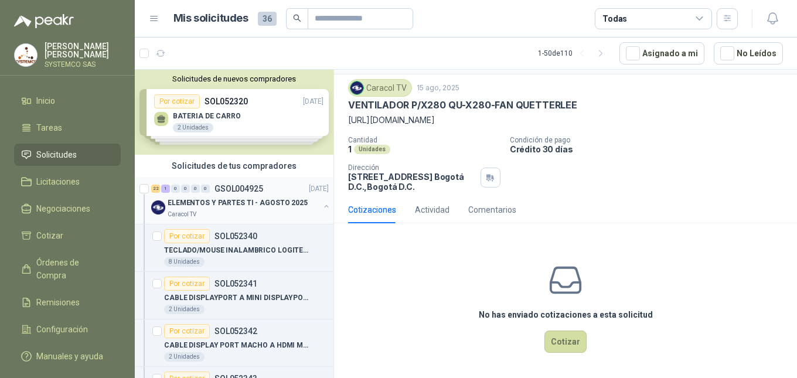
click at [222, 215] on div "Caracol TV" at bounding box center [244, 214] width 152 height 9
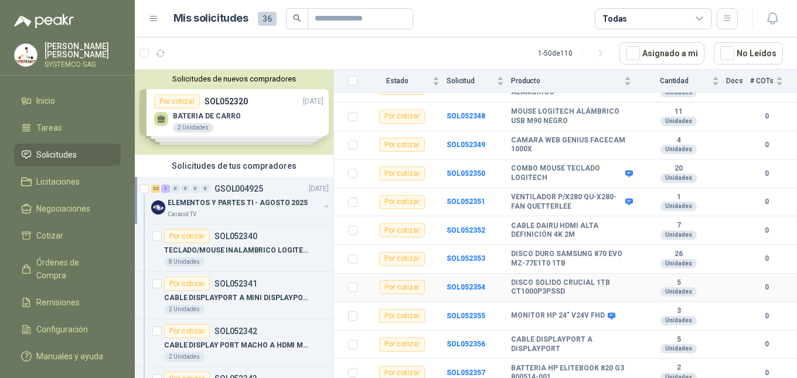
scroll to position [410, 0]
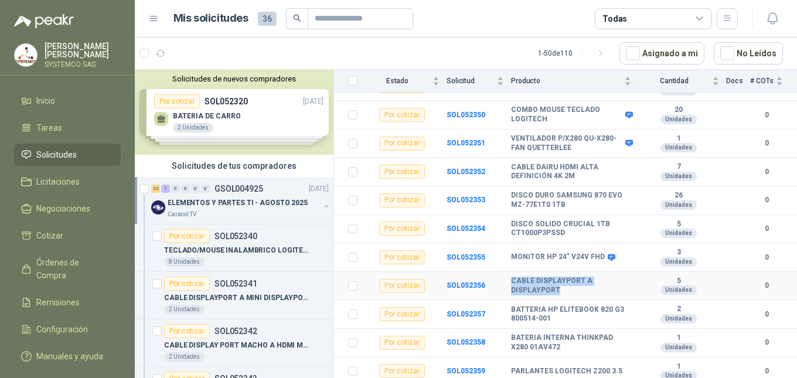
drag, startPoint x: 558, startPoint y: 292, endPoint x: 511, endPoint y: 282, distance: 47.8
click at [511, 282] on b "CABLE DISPLAYPORT A DISPLAYPORT" at bounding box center [571, 286] width 120 height 18
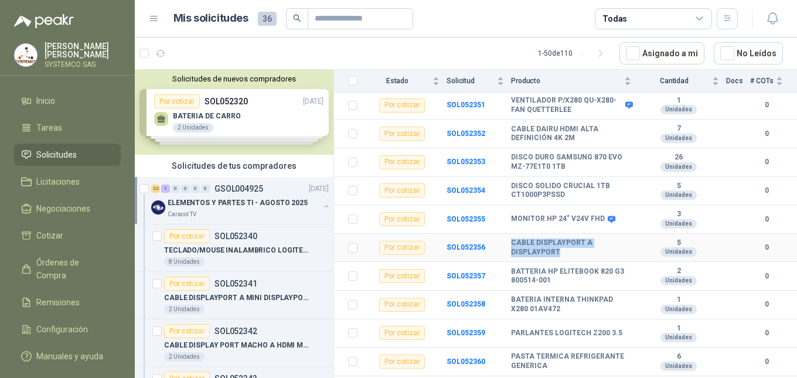
scroll to position [469, 0]
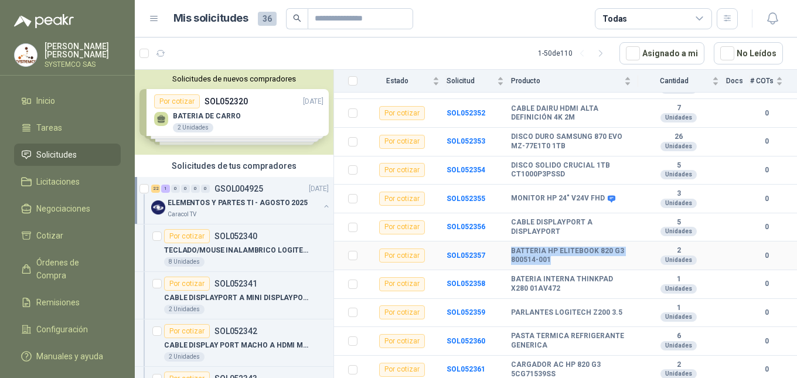
drag, startPoint x: 555, startPoint y: 260, endPoint x: 509, endPoint y: 253, distance: 46.8
click at [509, 253] on tr "Por cotizar SOL052357 BATTERIA HP ELITEBOOK 820 G3 800514-001 2 Unidades 0" at bounding box center [565, 255] width 463 height 29
click at [560, 291] on b "BATERIA INTERNA THINKPAD X280 01AV472" at bounding box center [571, 284] width 120 height 18
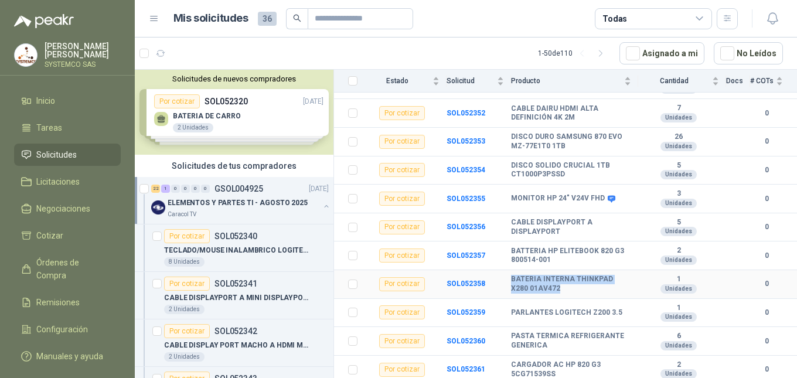
drag, startPoint x: 561, startPoint y: 291, endPoint x: 507, endPoint y: 279, distance: 54.5
click at [507, 279] on tr "Por cotizar SOL052358 BATERIA INTERNA THINKPAD X280 01AV472 1 Unidades 0" at bounding box center [565, 284] width 463 height 29
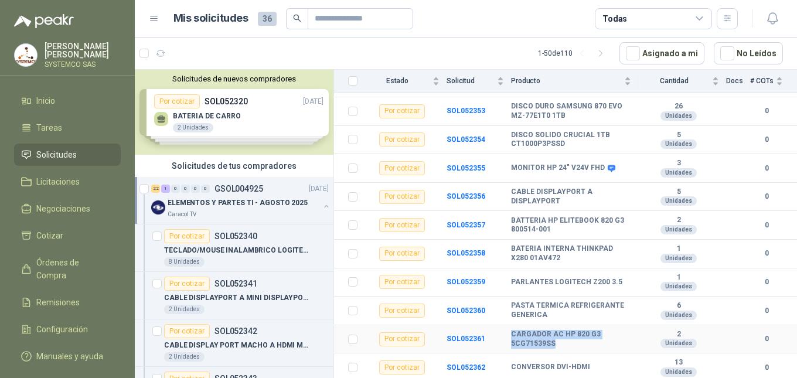
drag, startPoint x: 553, startPoint y: 343, endPoint x: 511, endPoint y: 339, distance: 41.2
click at [511, 339] on b "CARGADOR AC HP 820 G3 5CG71539SS" at bounding box center [571, 339] width 120 height 18
drag, startPoint x: 588, startPoint y: 365, endPoint x: 502, endPoint y: 371, distance: 86.3
click at [502, 371] on tr "Por cotizar SOL052362 CONVERSOR DVI-HDMI 13 Unidades 0" at bounding box center [565, 367] width 463 height 29
click at [525, 337] on b "CARGADOR AC HP 820 G3 5CG71539SS" at bounding box center [571, 339] width 120 height 18
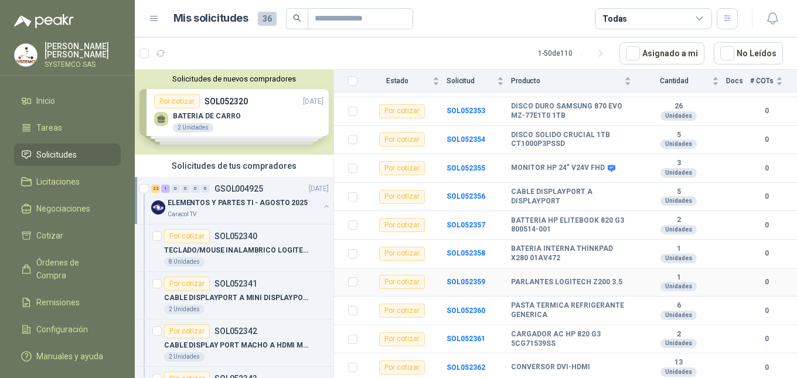
click at [613, 277] on td "PARLANTES LOGITECH Z200 3.5" at bounding box center [574, 282] width 127 height 29
drag, startPoint x: 615, startPoint y: 281, endPoint x: 511, endPoint y: 282, distance: 103.1
click at [511, 282] on b "PARLANTES LOGITECH Z200 3.5" at bounding box center [566, 282] width 111 height 9
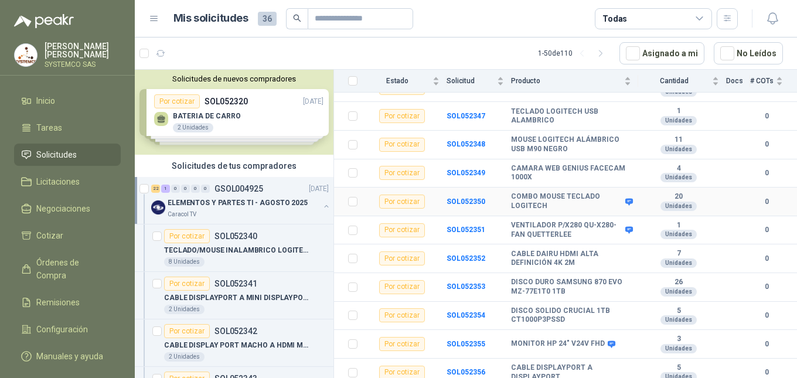
scroll to position [265, 0]
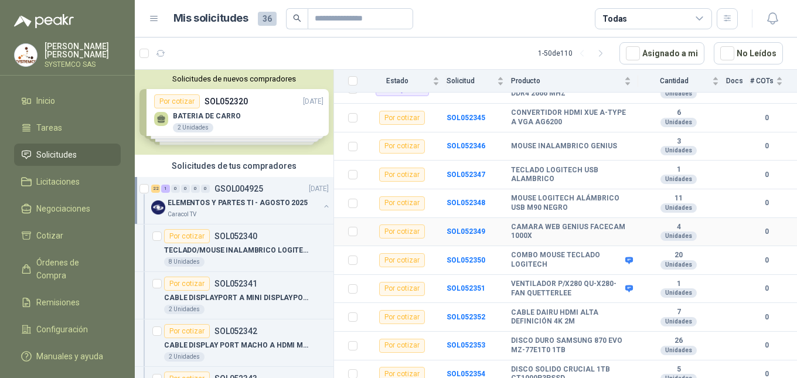
click at [533, 238] on b "CAMARA WEB GENIUS FACECAM 1000X" at bounding box center [571, 232] width 120 height 18
drag, startPoint x: 567, startPoint y: 208, endPoint x: 512, endPoint y: 199, distance: 55.3
click at [512, 199] on b "MOUSE LOGITECH ALÁMBRICO USB M90 NEGRO" at bounding box center [571, 203] width 120 height 18
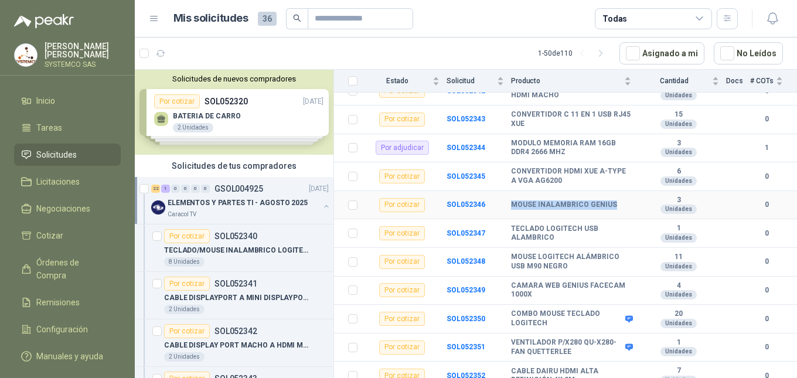
drag, startPoint x: 609, startPoint y: 204, endPoint x: 511, endPoint y: 204, distance: 97.8
click at [511, 204] on b "MOUSE INALAMBRICO GENIUS" at bounding box center [564, 204] width 106 height 9
drag, startPoint x: 510, startPoint y: 204, endPoint x: 390, endPoint y: 226, distance: 122.1
click at [388, 226] on div "Por cotizar" at bounding box center [402, 233] width 46 height 14
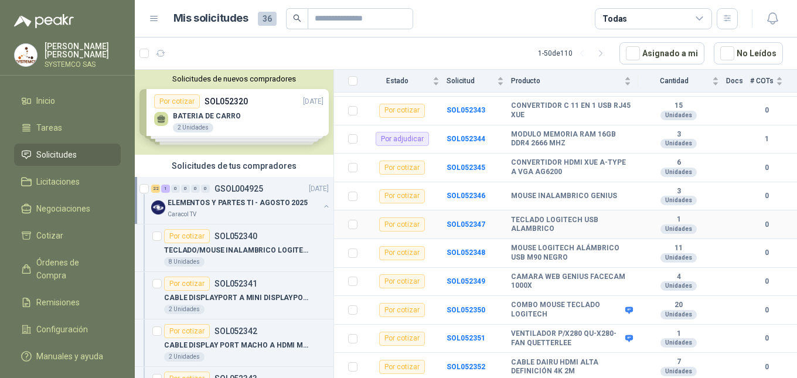
scroll to position [234, 0]
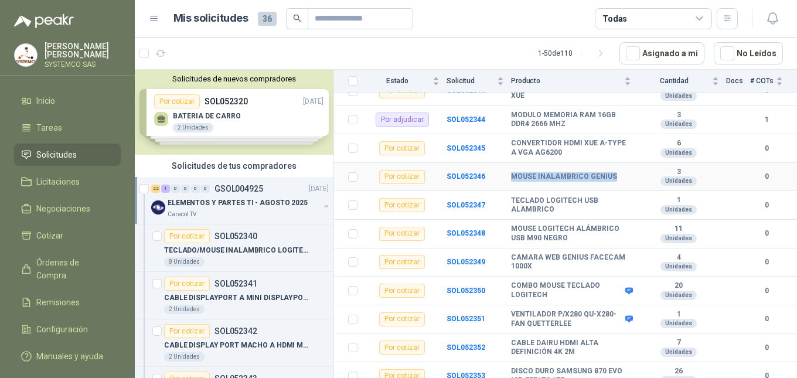
drag, startPoint x: 611, startPoint y: 176, endPoint x: 502, endPoint y: 185, distance: 109.9
click at [502, 185] on tr "Por cotizar SOL052346 MOUSE INALAMBRICO GENIUS 3 Unidades 0" at bounding box center [565, 177] width 463 height 29
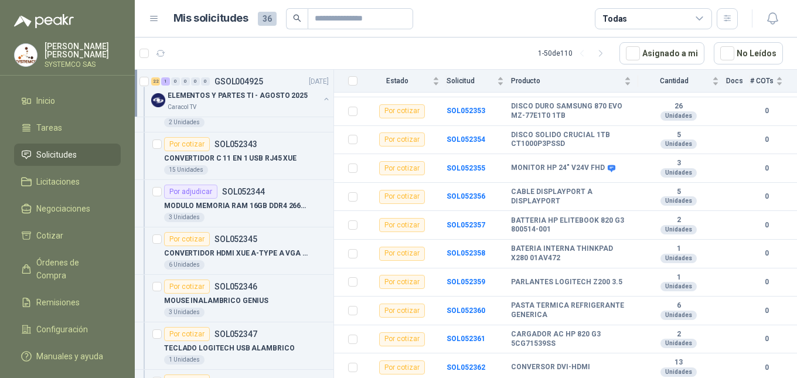
scroll to position [0, 0]
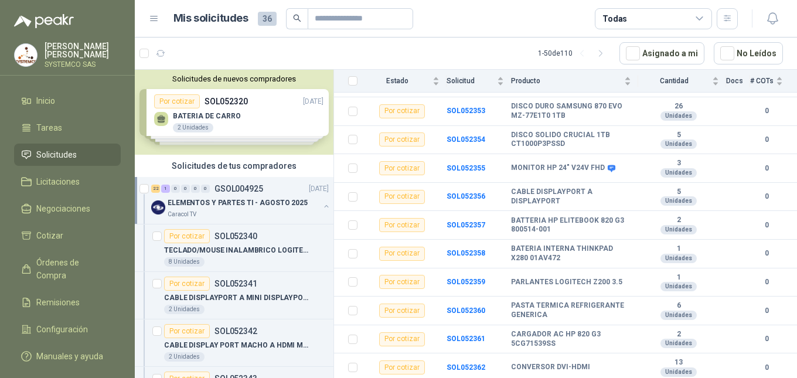
click at [218, 190] on p "GSOL004925" at bounding box center [238, 189] width 49 height 8
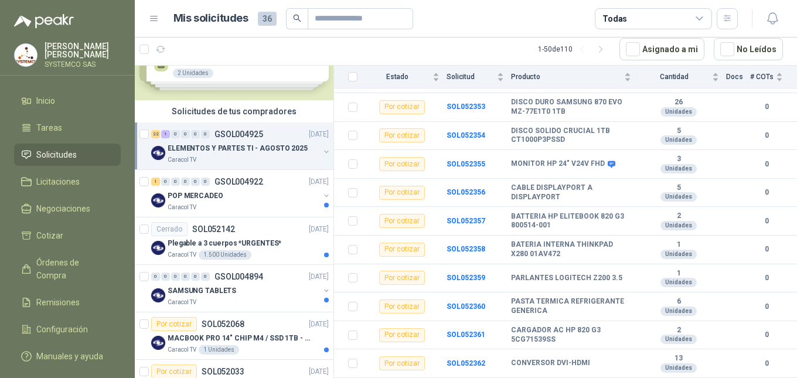
scroll to position [117, 0]
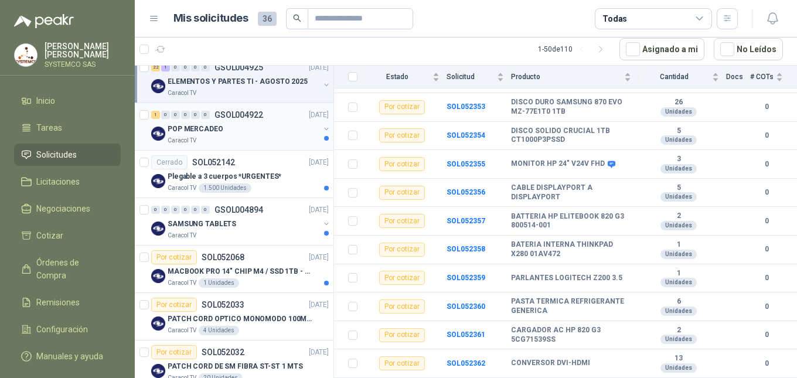
click at [202, 124] on p "POP MERCADEO" at bounding box center [196, 129] width 56 height 11
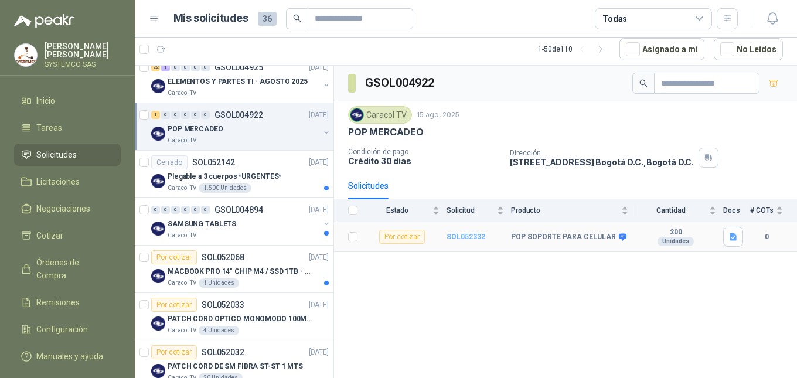
click at [470, 233] on b "SOL052332" at bounding box center [465, 237] width 39 height 8
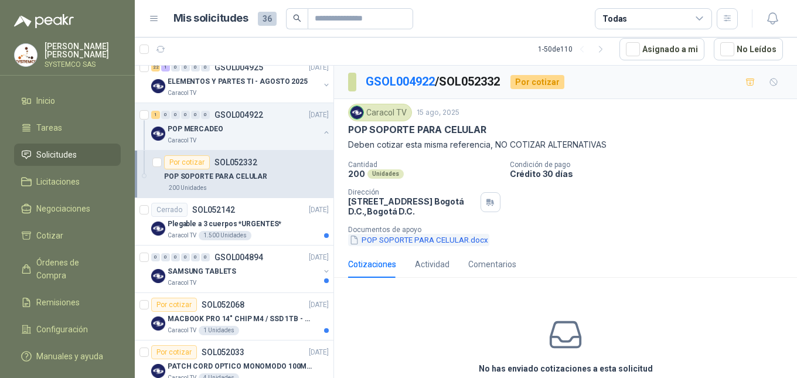
click at [477, 241] on button "POP SOPORTE PARA CELULAR.docx" at bounding box center [418, 240] width 141 height 12
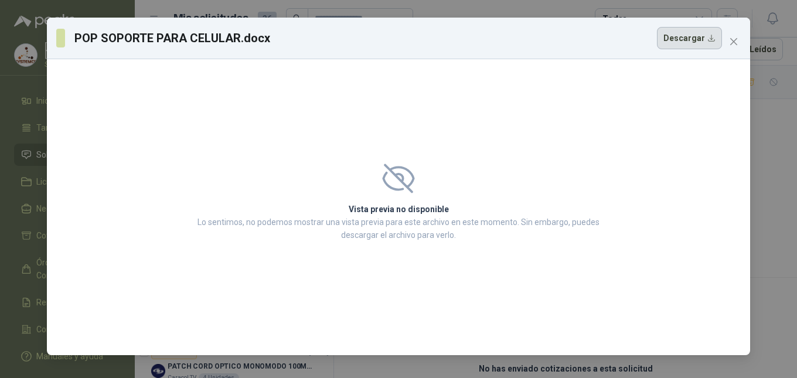
click at [695, 35] on button "Descargar" at bounding box center [689, 38] width 65 height 22
click at [739, 45] on span "Close" at bounding box center [733, 41] width 19 height 9
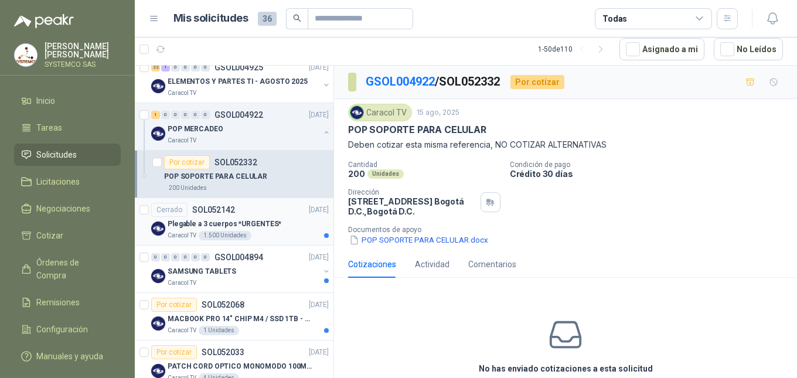
click at [220, 220] on p "Plegable a 3 cuerpos *URGENTES*" at bounding box center [225, 224] width 114 height 11
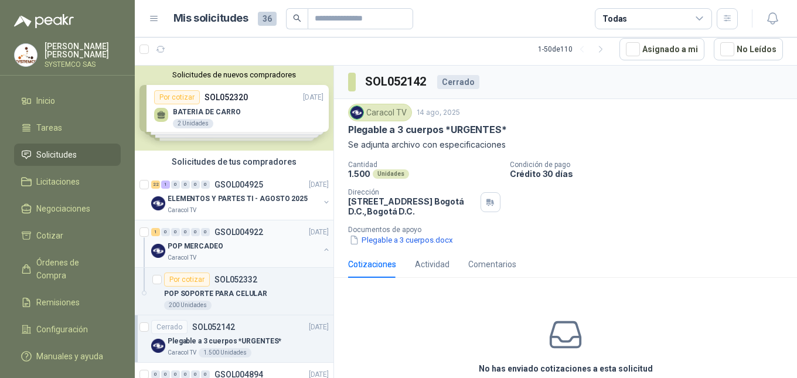
click at [239, 253] on div "POP MERCADEO" at bounding box center [244, 246] width 152 height 14
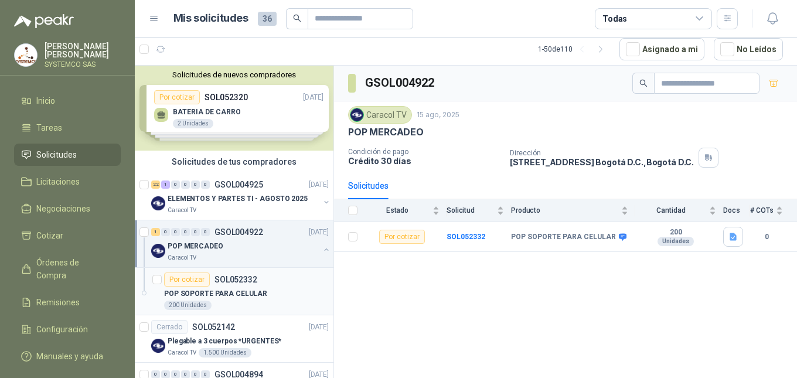
click at [224, 302] on div "200 Unidades" at bounding box center [246, 305] width 165 height 9
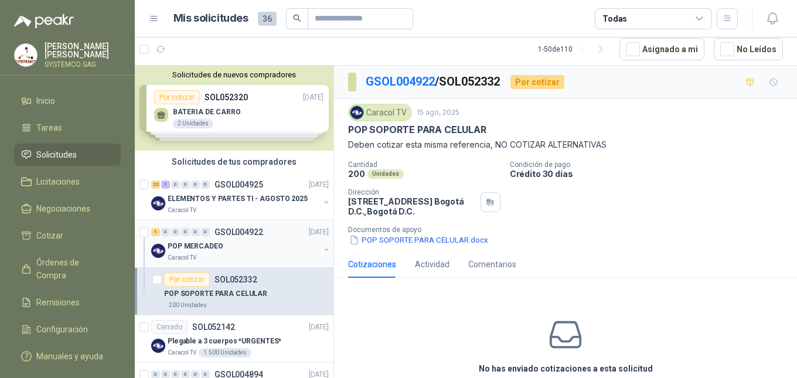
click at [221, 233] on p "GSOL004922" at bounding box center [238, 232] width 49 height 8
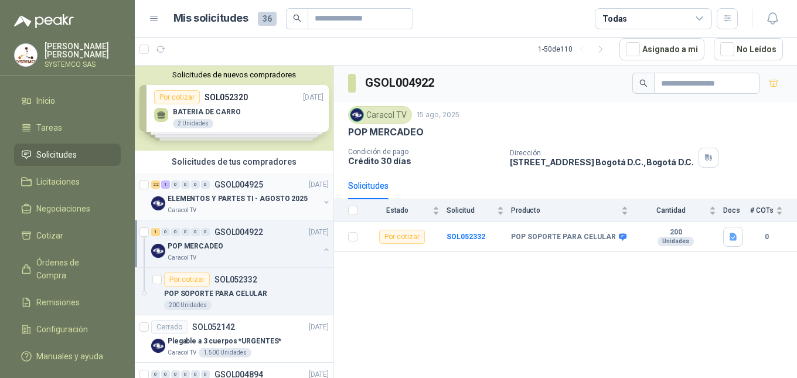
click at [220, 205] on div "ELEMENTOS Y PARTES TI - AGOSTO 2025" at bounding box center [244, 199] width 152 height 14
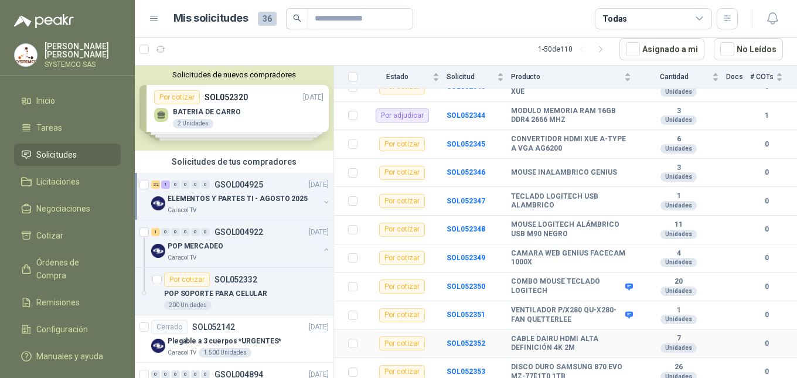
scroll to position [293, 0]
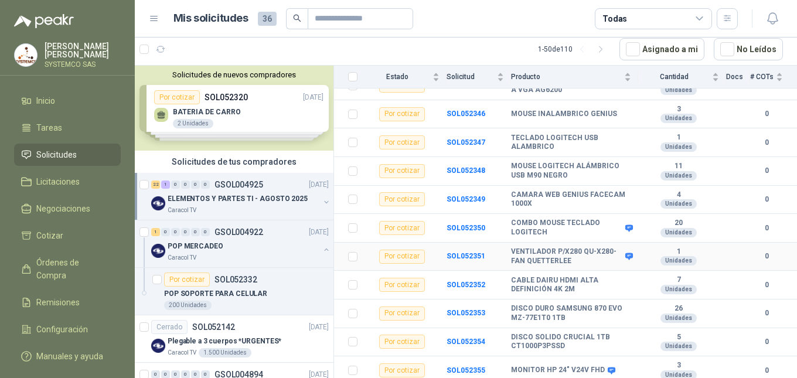
click at [538, 254] on b "VENTILADOR P/X280 QU-X280-FAN QUETTERLEE" at bounding box center [566, 256] width 111 height 18
click at [534, 258] on b "VENTILADOR P/X280 QU-X280-FAN QUETTERLEE" at bounding box center [566, 256] width 111 height 18
click at [469, 256] on b "SOL052351" at bounding box center [465, 256] width 39 height 8
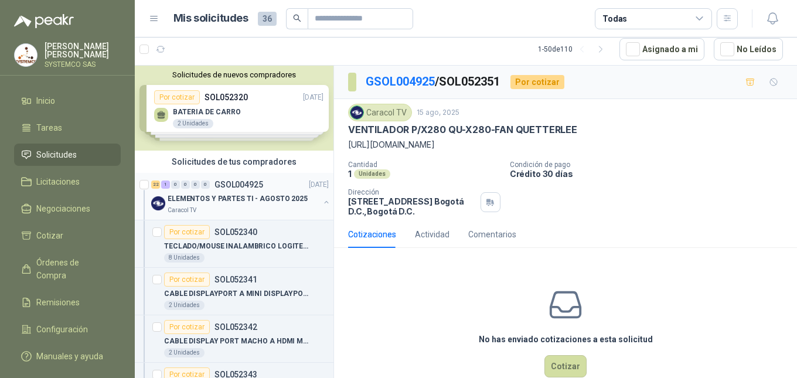
click at [219, 216] on div "22 1 0 0 0 0 GSOL004925 [DATE] ELEMENTOS Y PARTES TI - [DATE] Caracol TV" at bounding box center [234, 196] width 199 height 47
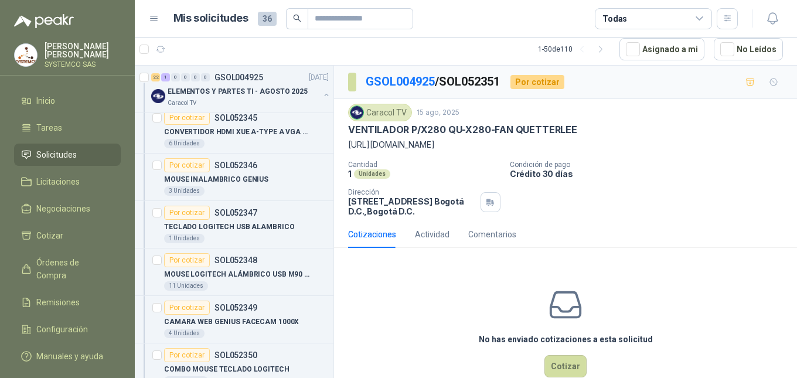
scroll to position [645, 0]
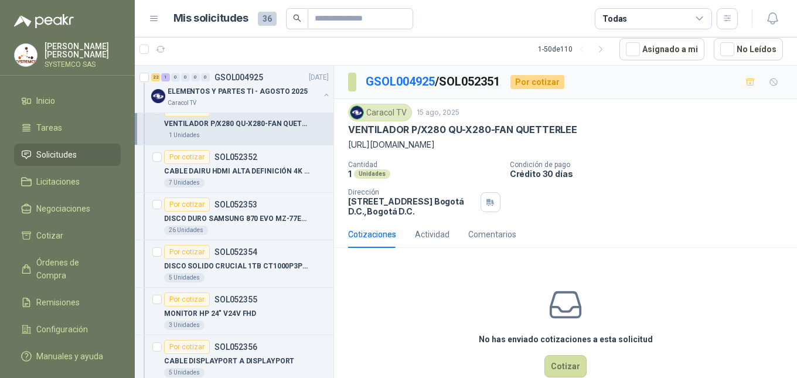
click at [77, 46] on p "[PERSON_NAME] [PERSON_NAME]" at bounding box center [83, 50] width 76 height 16
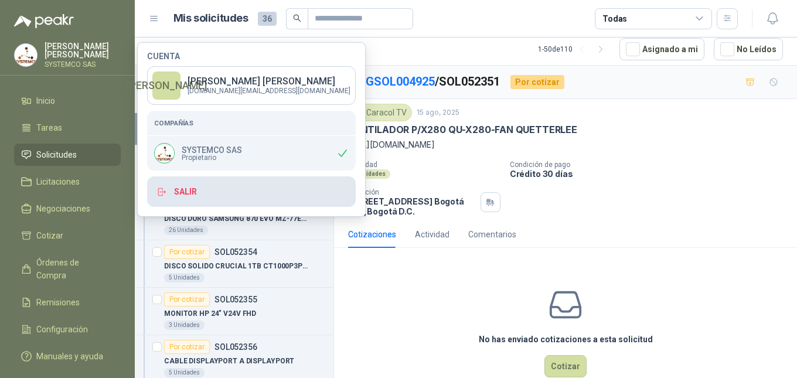
click at [185, 190] on button "Salir" at bounding box center [251, 191] width 209 height 30
